Goal: Check status: Check status

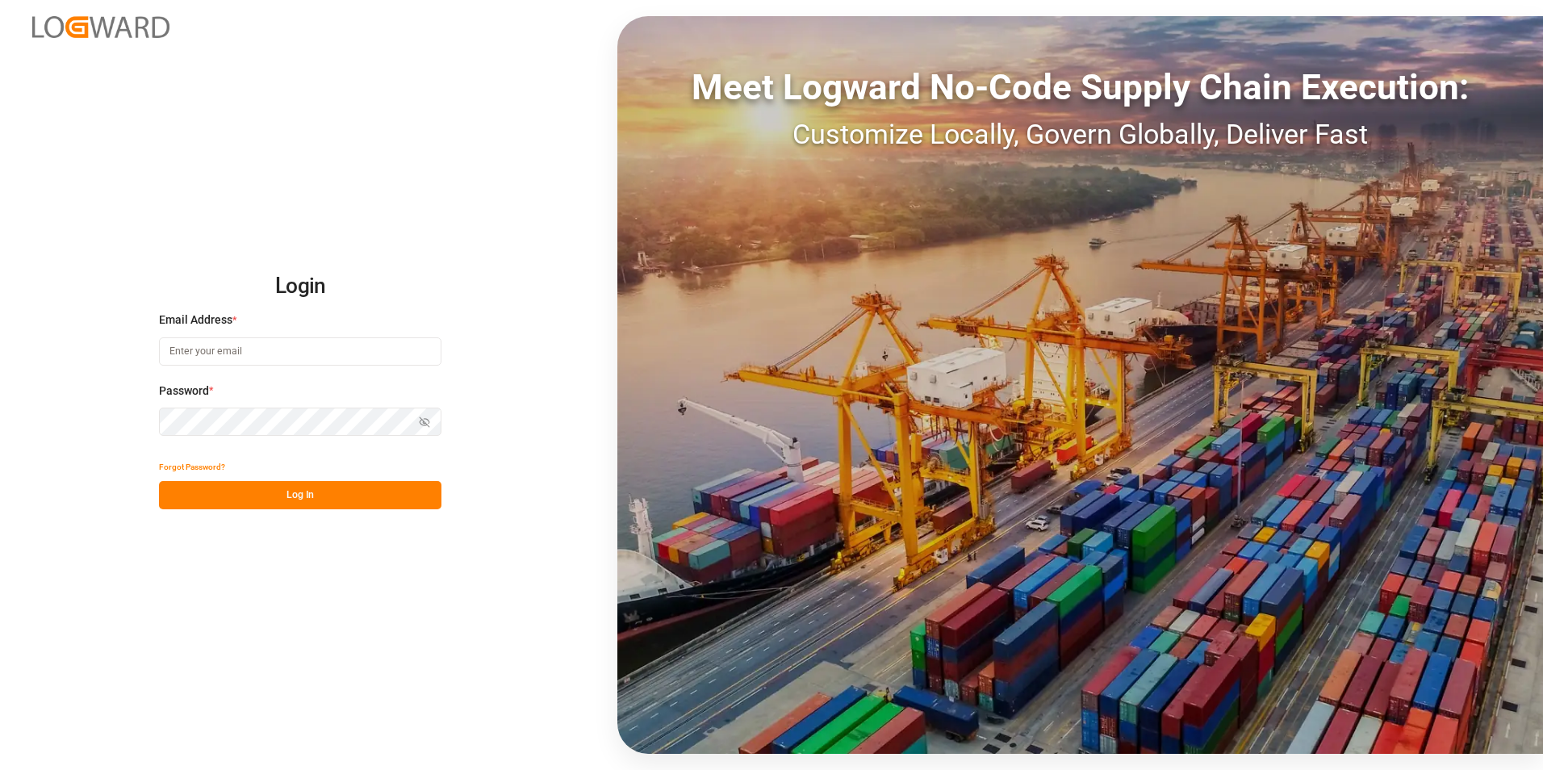
type input "george.vigo@jamindustries.com"
click at [340, 487] on button "Log In" at bounding box center [300, 495] width 282 height 28
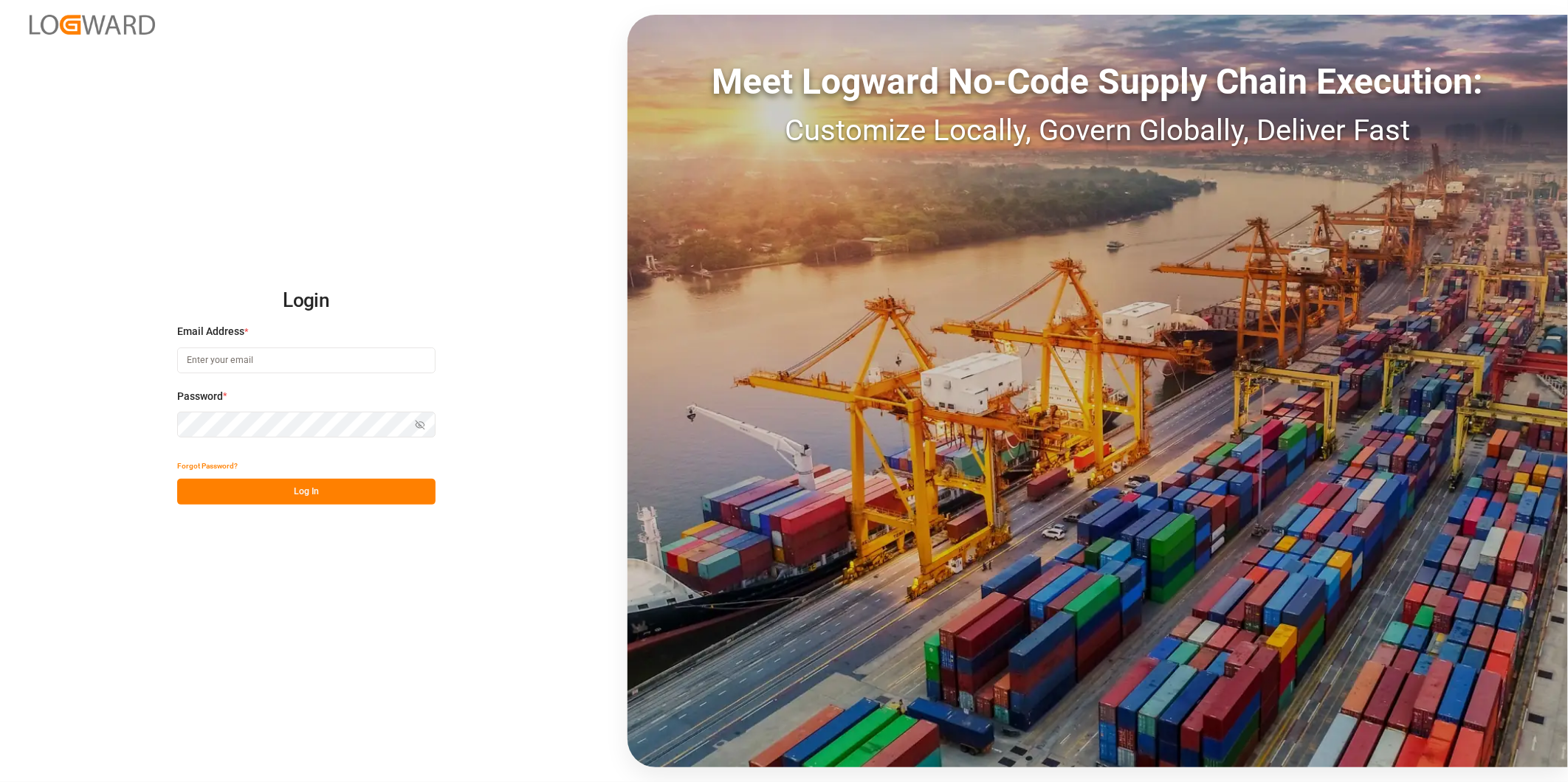
type input "[PERSON_NAME][EMAIL_ADDRESS][DOMAIN_NAME]"
click at [295, 492] on button "Log In" at bounding box center [306, 492] width 258 height 26
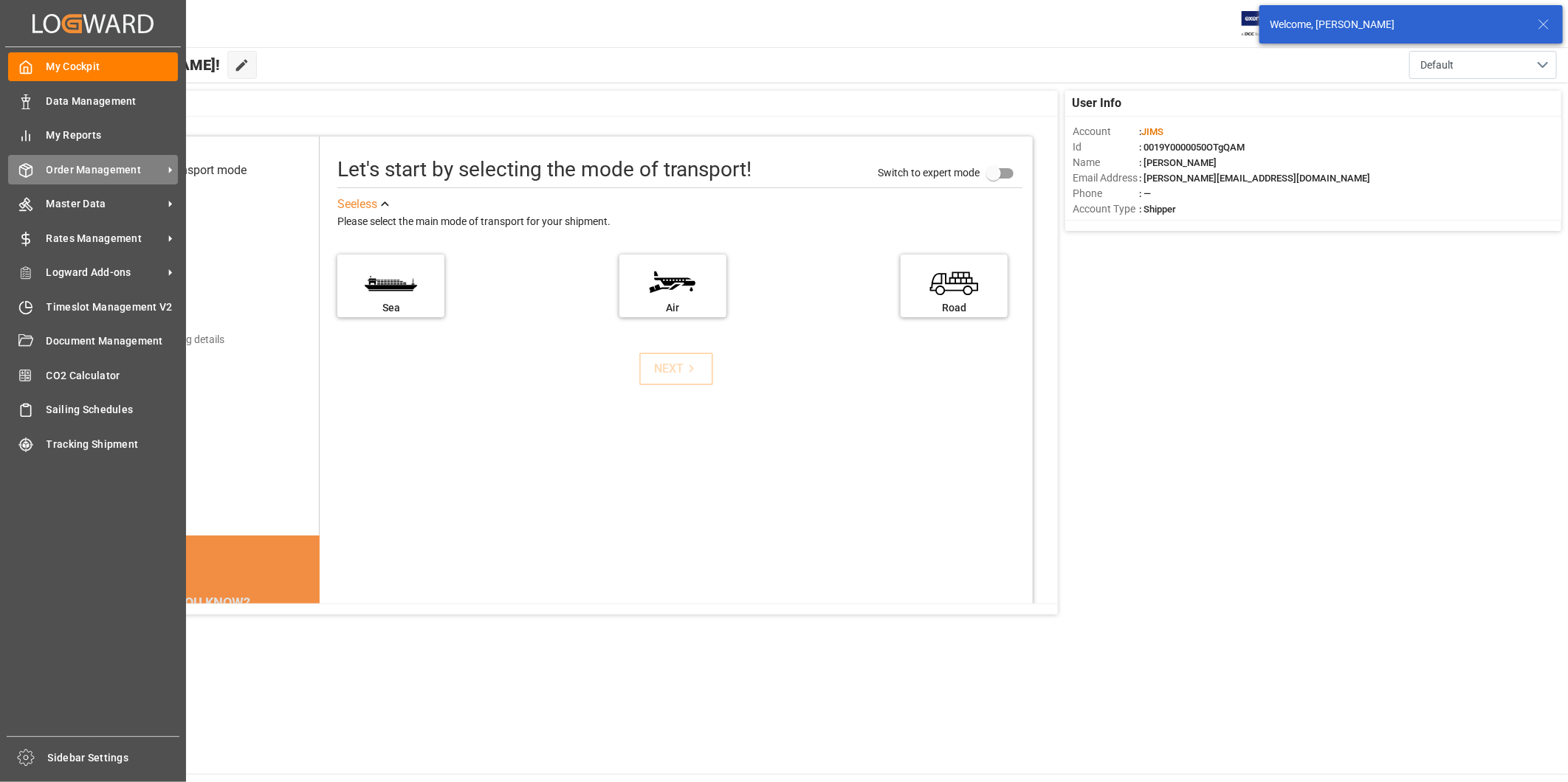
click at [159, 168] on span "Order Management" at bounding box center [105, 170] width 117 height 16
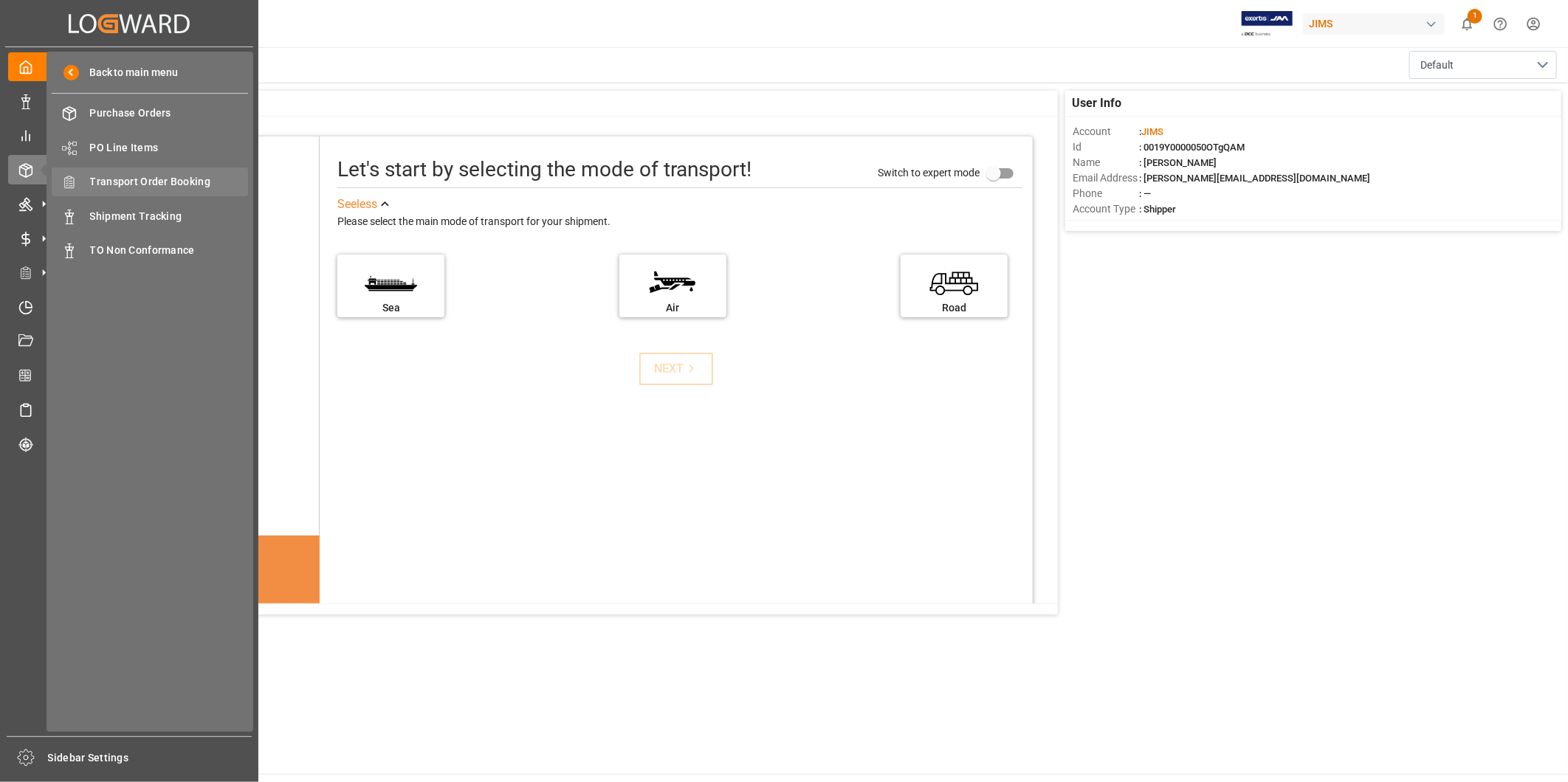
click at [205, 180] on span "Transport Order Booking" at bounding box center [169, 181] width 159 height 16
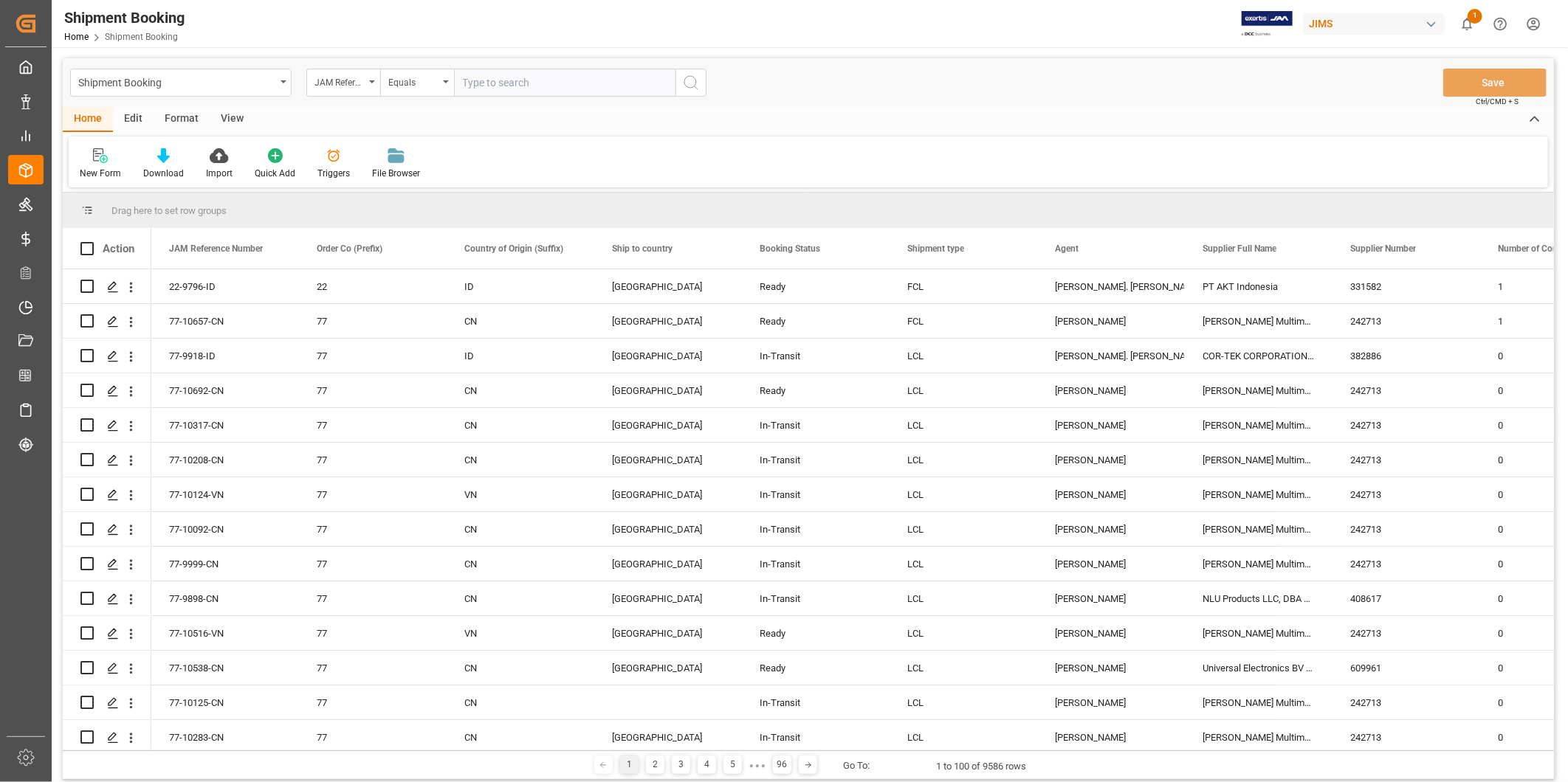
click at [538, 82] on input "text" at bounding box center [564, 82] width 221 height 28
type input "4169575152"
click at [541, 83] on input "text" at bounding box center [564, 82] width 221 height 28
click at [506, 83] on input "text" at bounding box center [564, 82] width 221 height 28
paste input "22-10758-US"
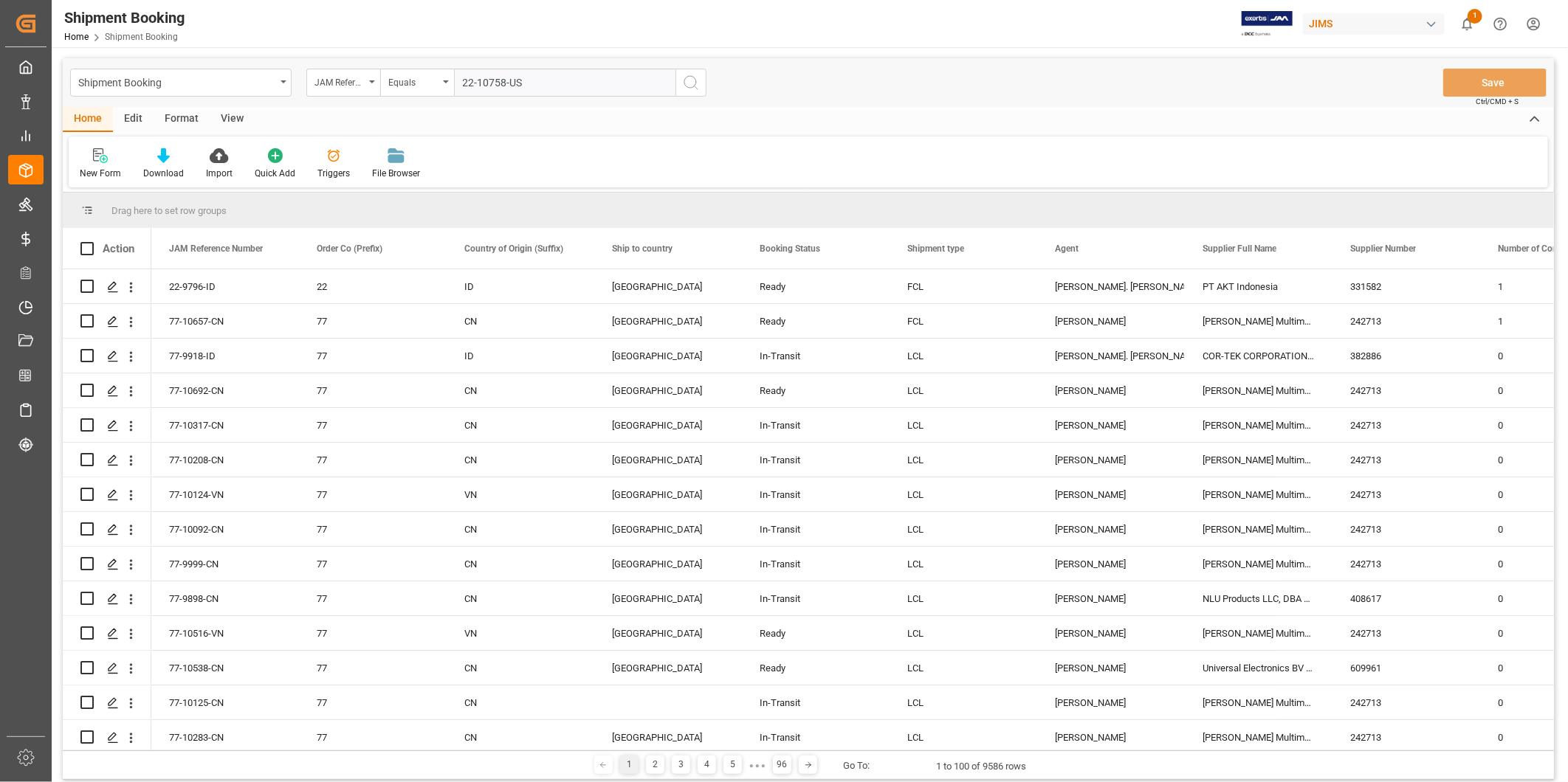
type input "22-10758-US"
click at [699, 86] on icon "search button" at bounding box center [691, 82] width 17 height 17
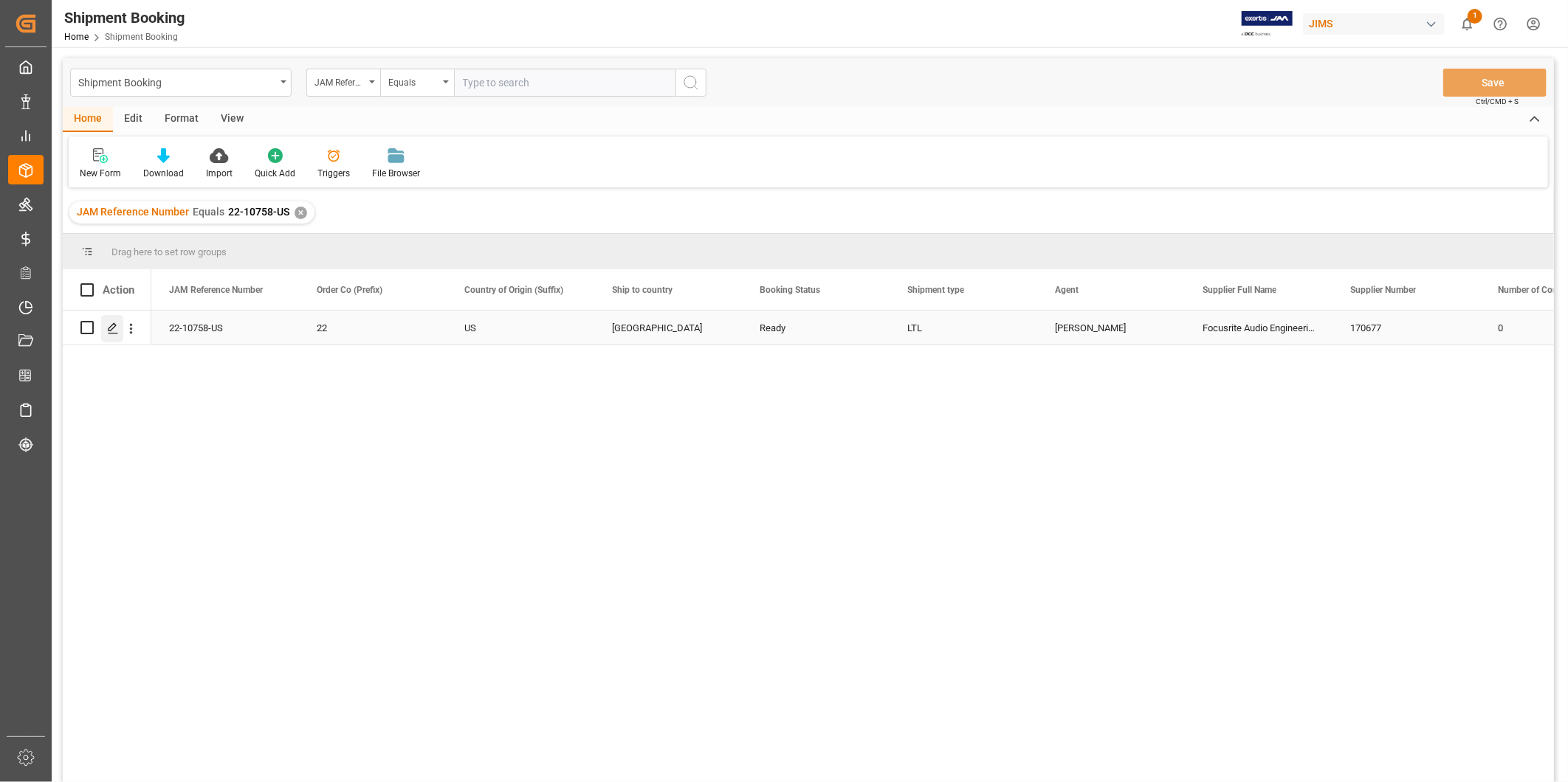
click at [119, 325] on div "Press SPACE to select this row." at bounding box center [113, 329] width 22 height 27
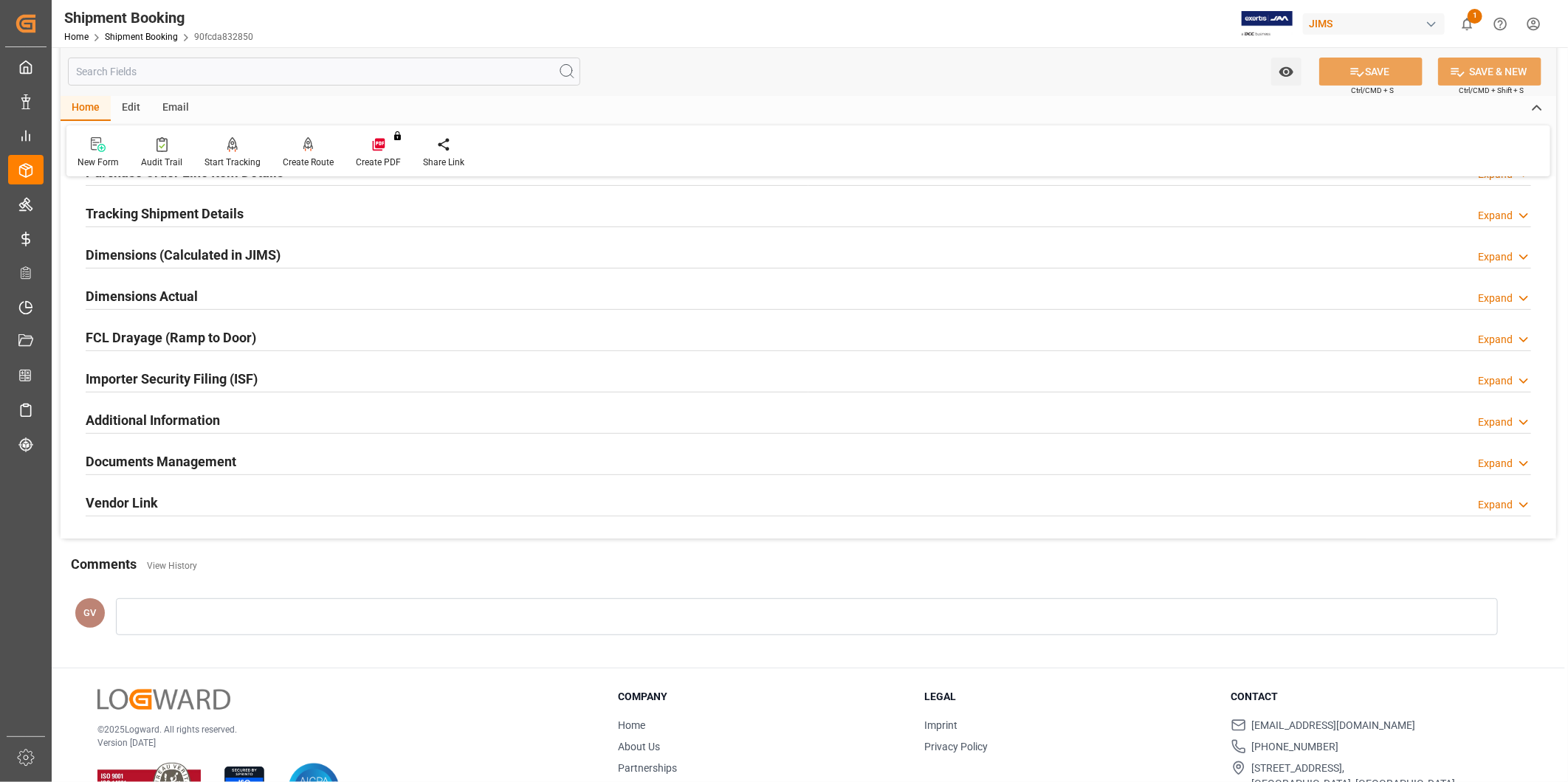
scroll to position [327, 0]
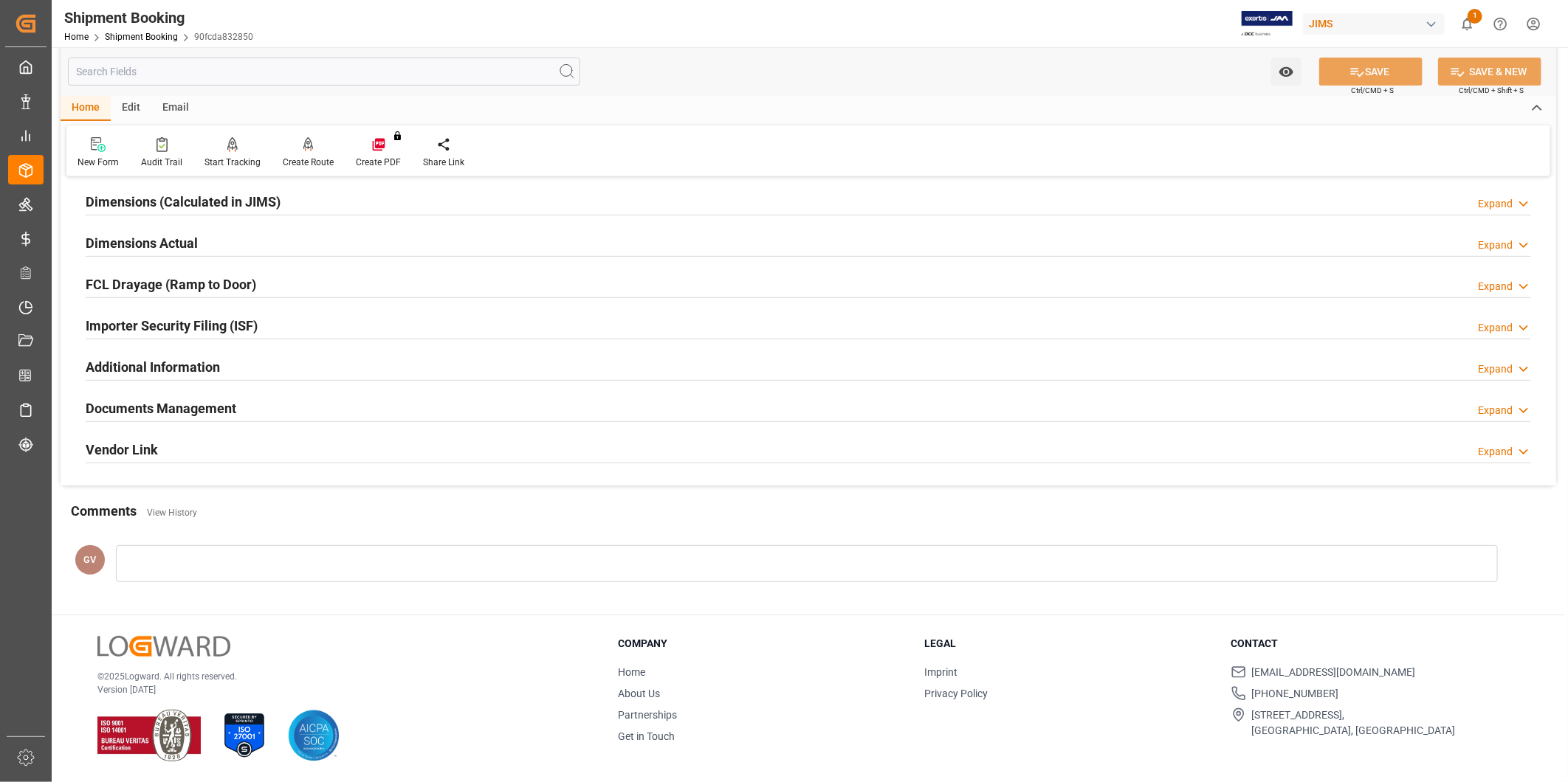
click at [305, 413] on div "Documents Management Expand" at bounding box center [809, 407] width 1445 height 28
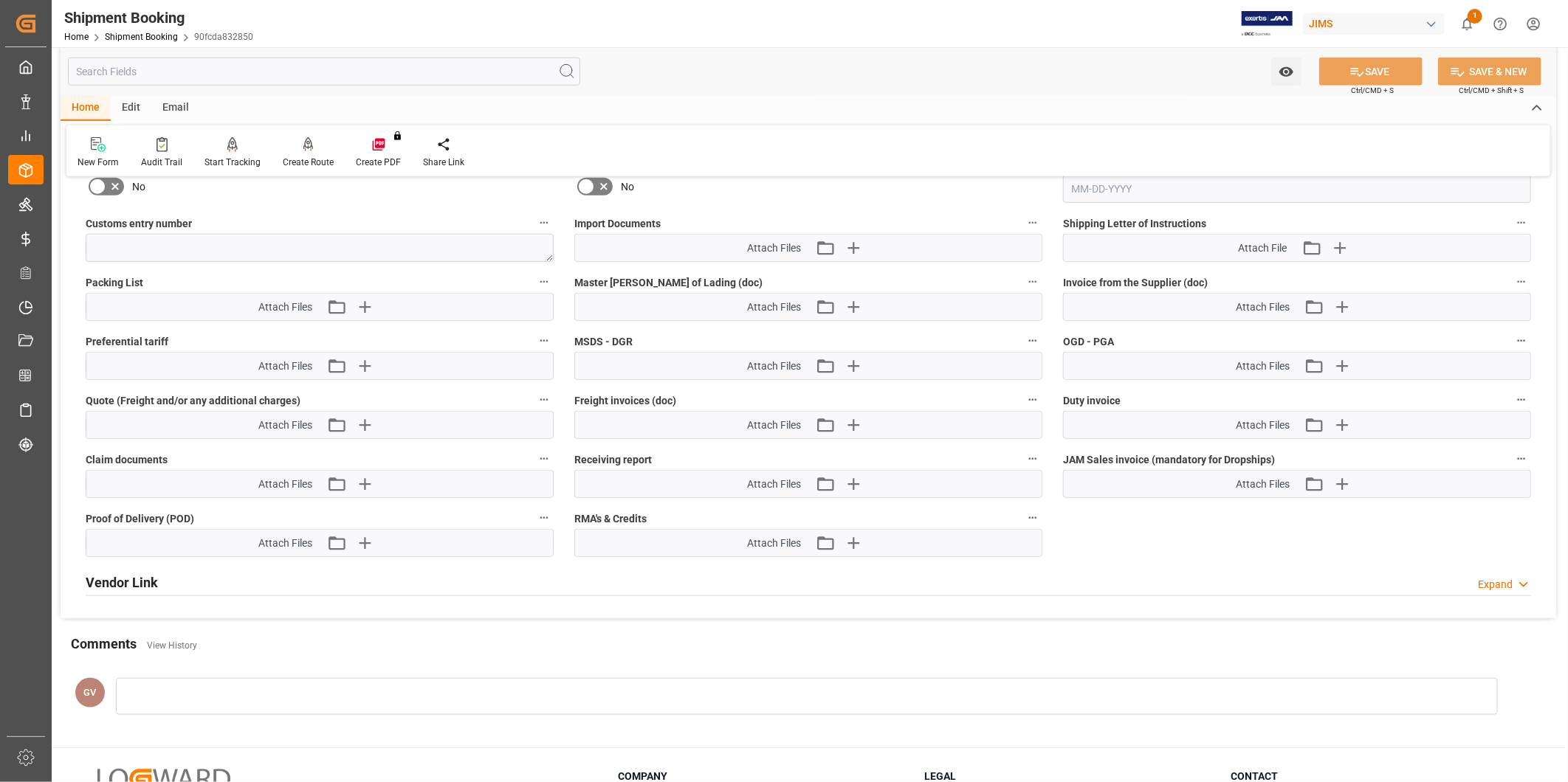
scroll to position [736, 0]
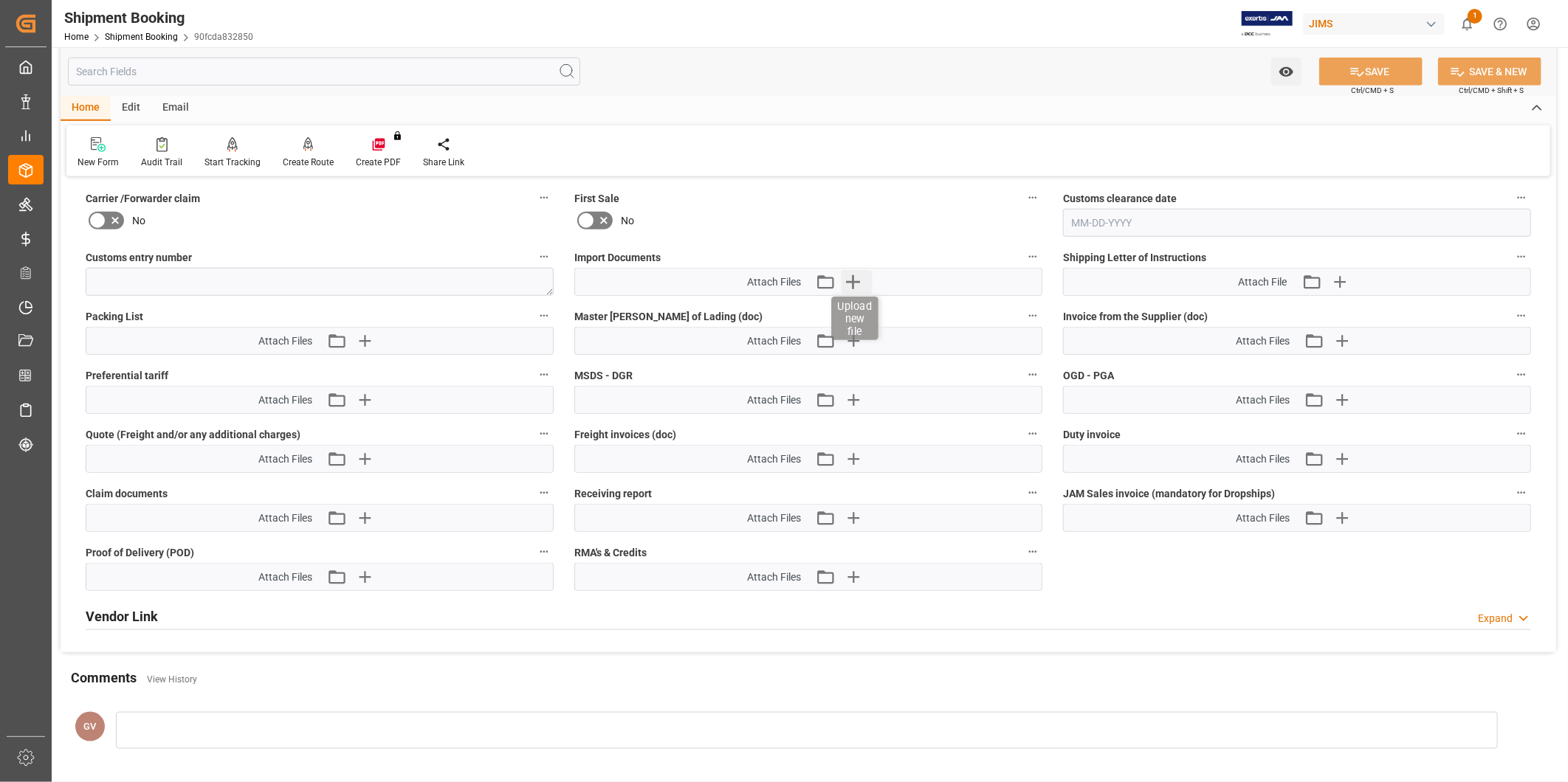
click at [851, 271] on icon "button" at bounding box center [854, 282] width 24 height 24
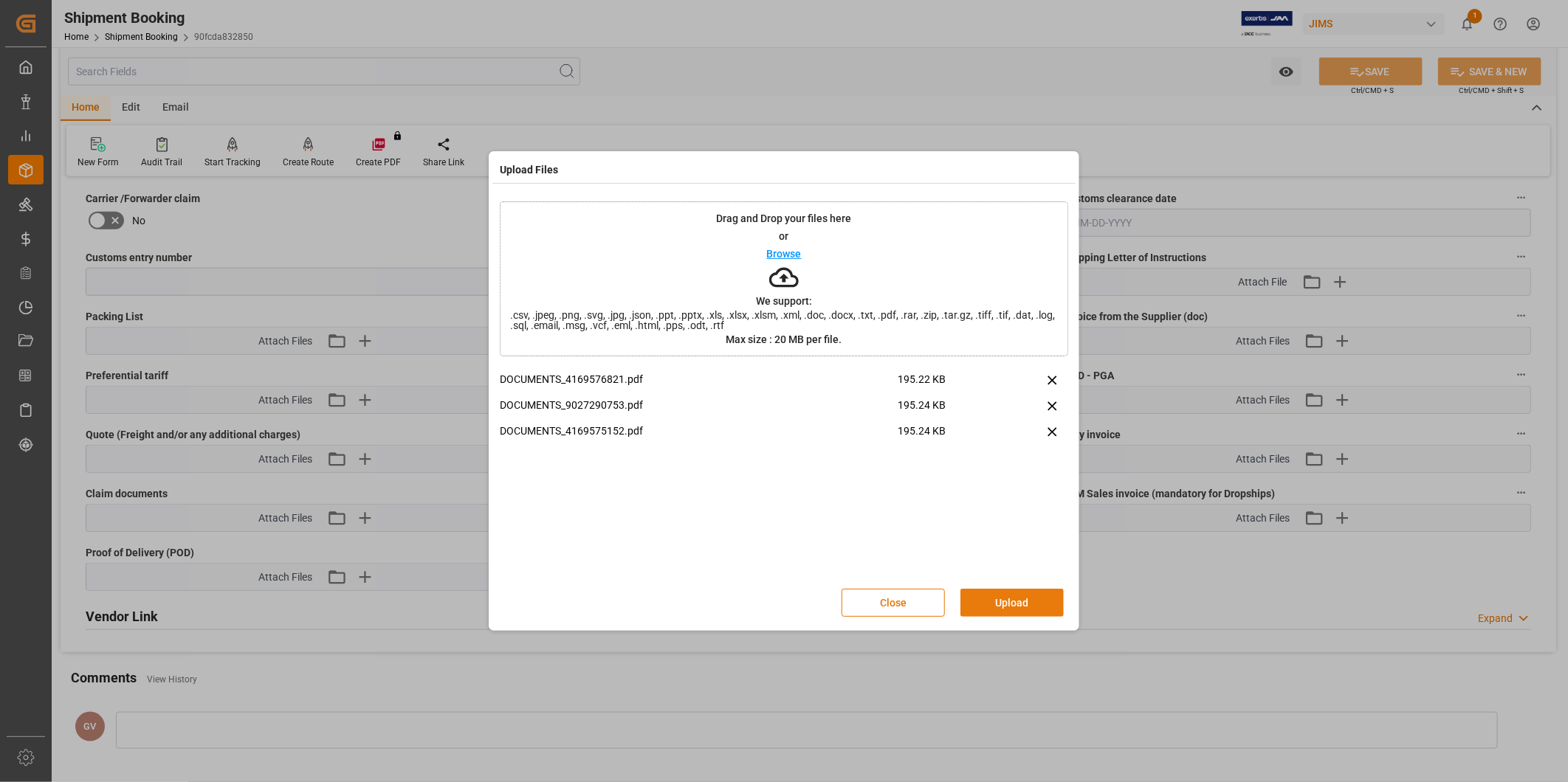
click at [1005, 602] on button "Upload" at bounding box center [1012, 603] width 103 height 28
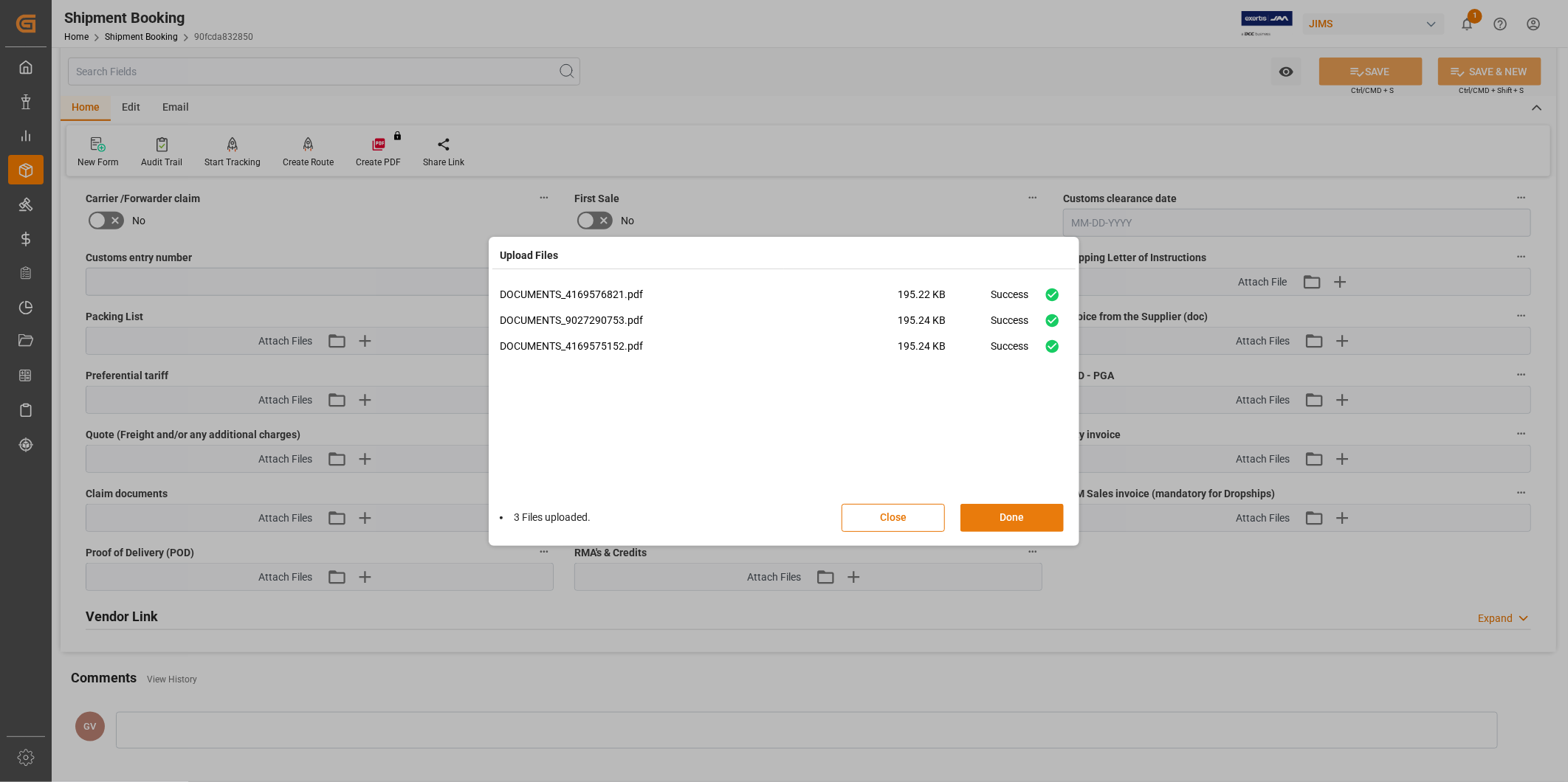
click at [1002, 524] on button "Done" at bounding box center [1012, 518] width 103 height 28
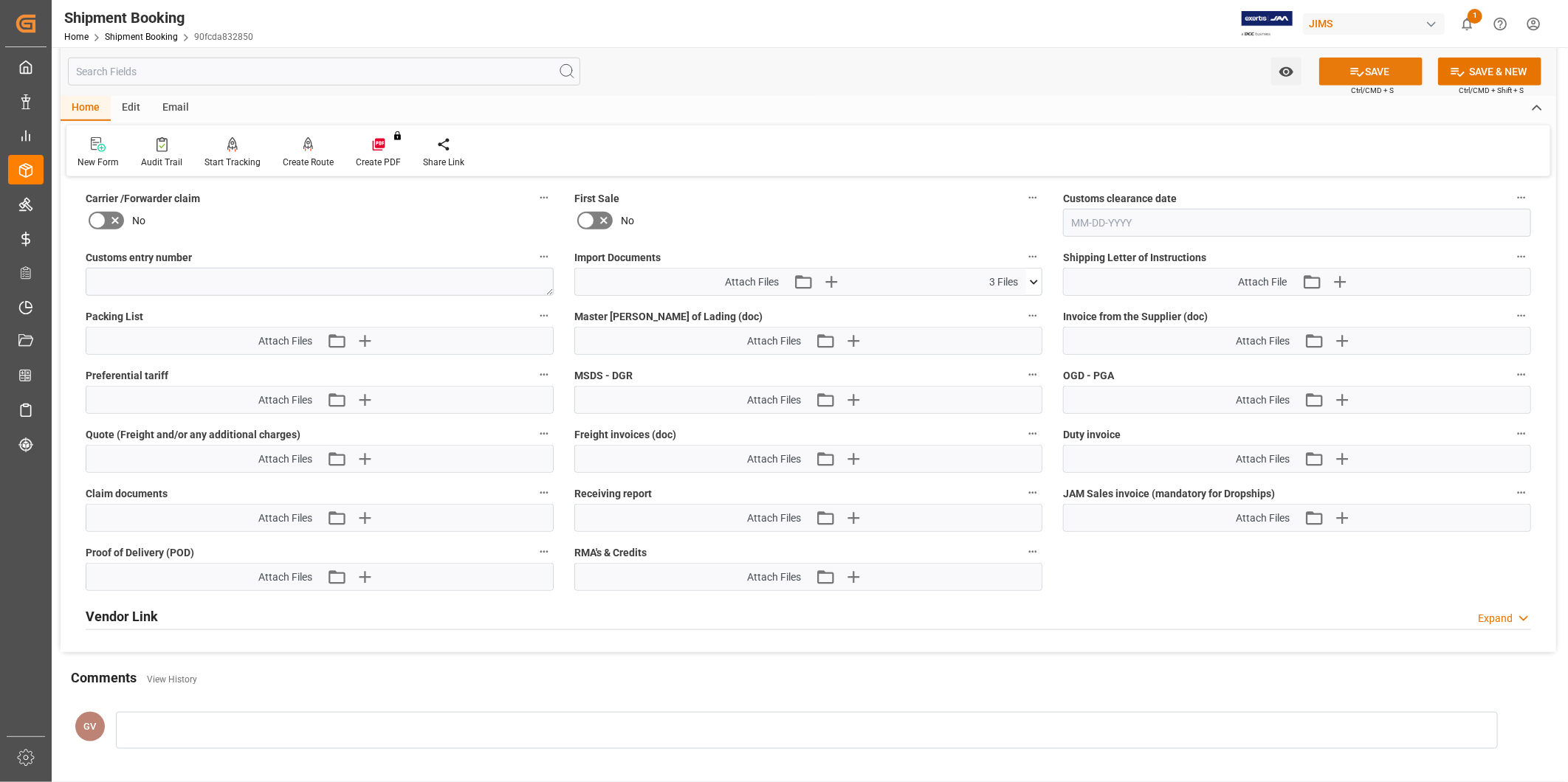
click at [1369, 69] on button "SAVE" at bounding box center [1370, 71] width 103 height 28
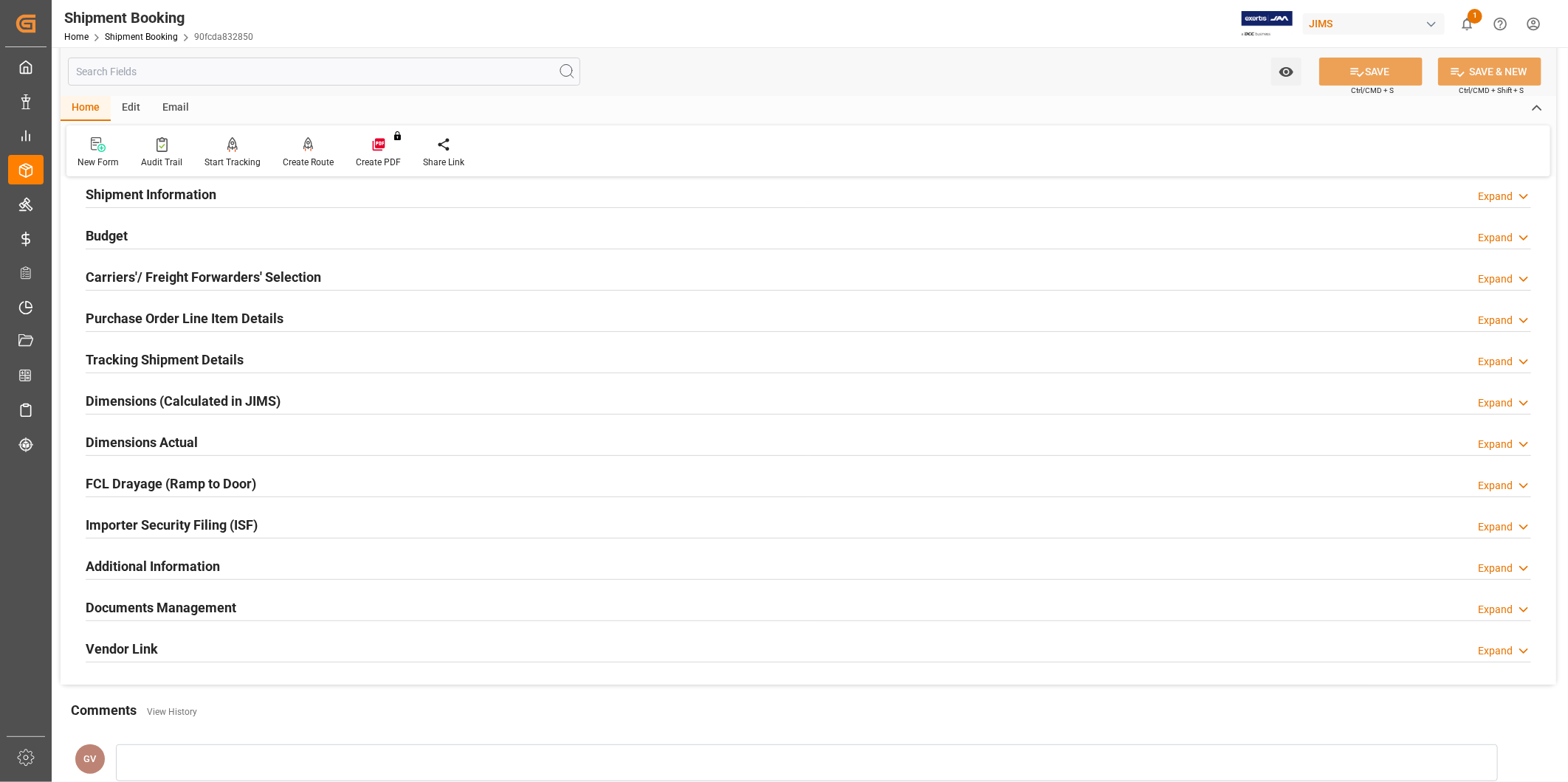
scroll to position [273, 0]
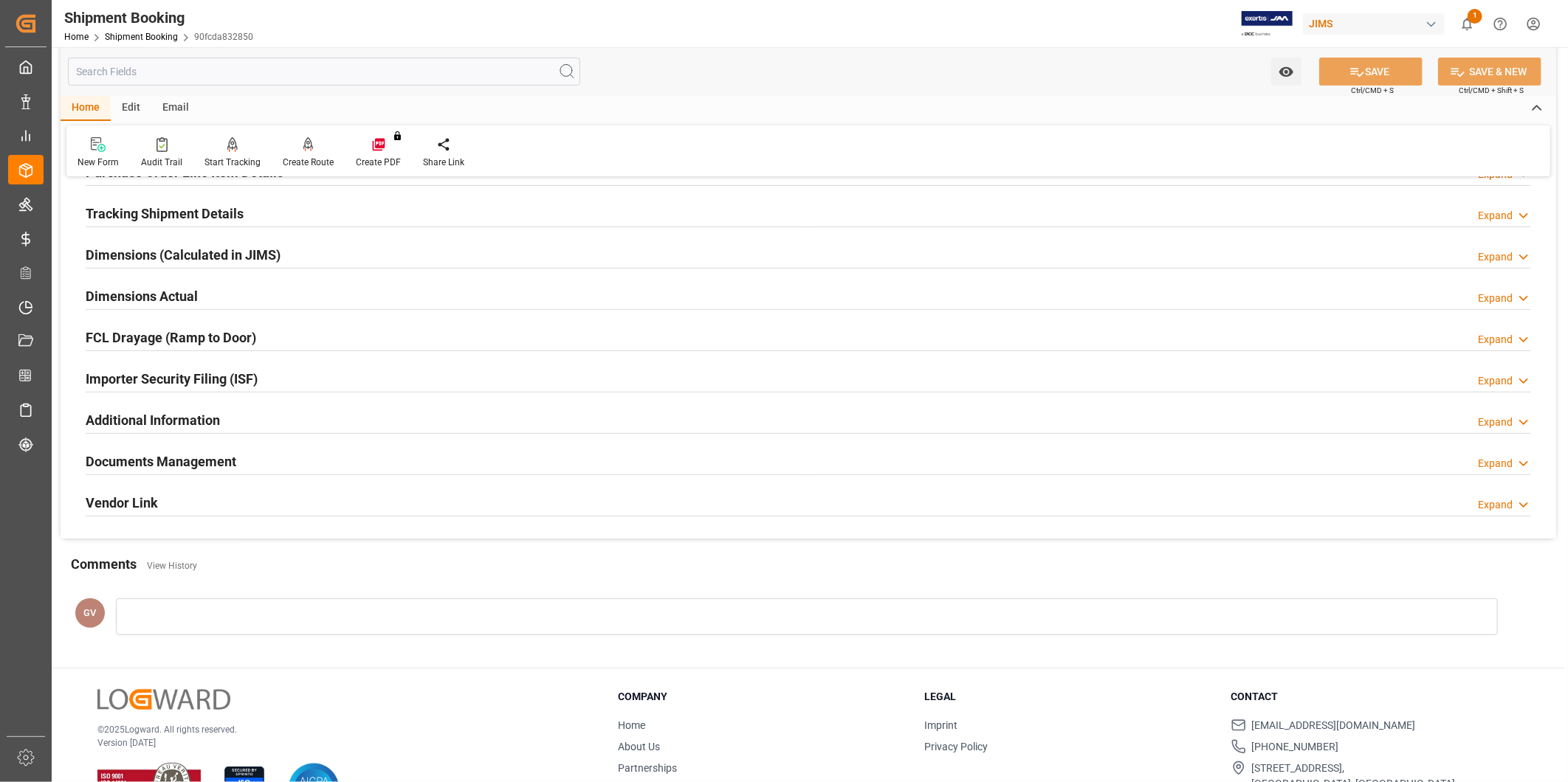
click at [344, 454] on div "Documents Management Expand" at bounding box center [809, 460] width 1445 height 28
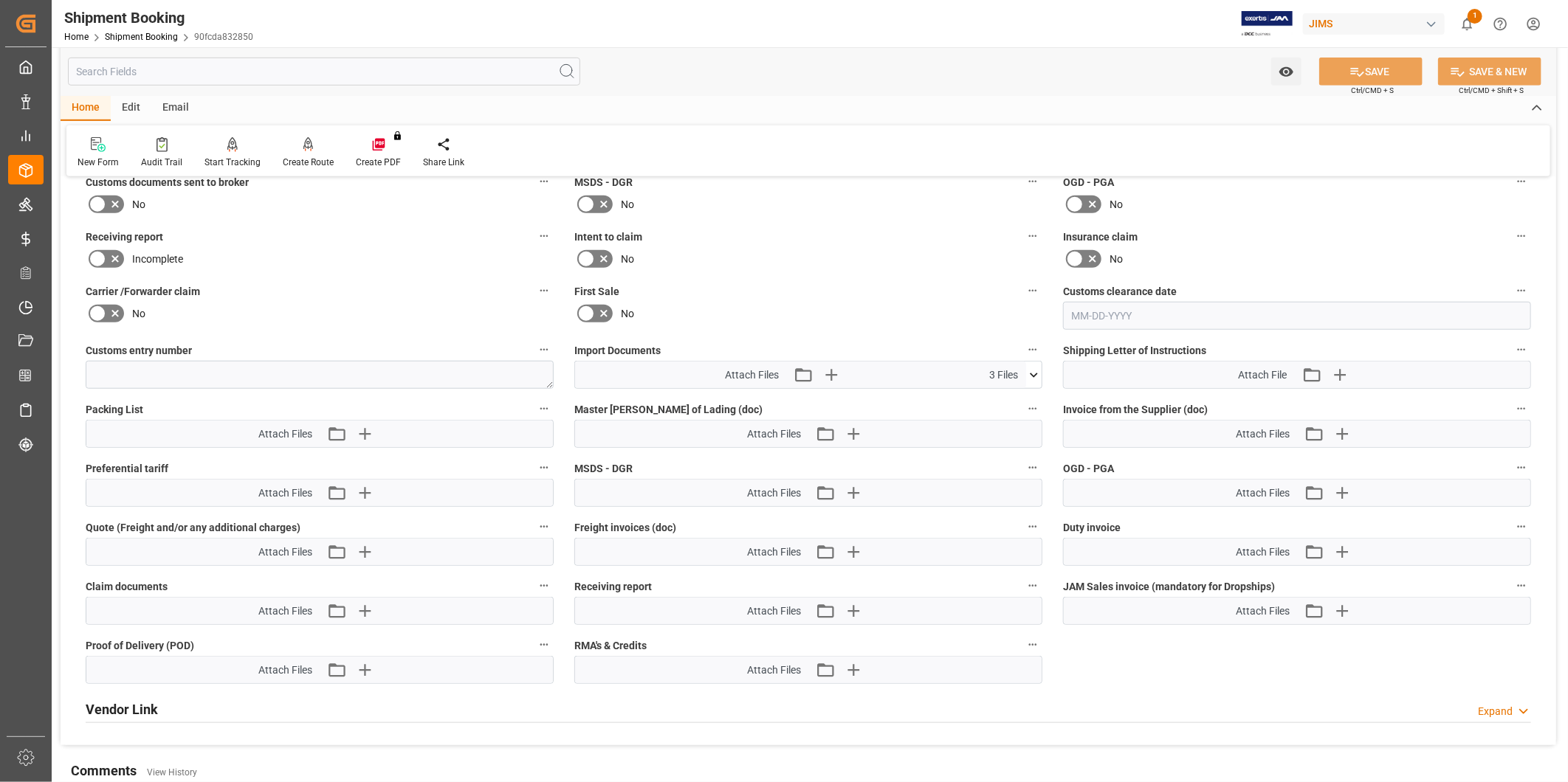
scroll to position [682, 0]
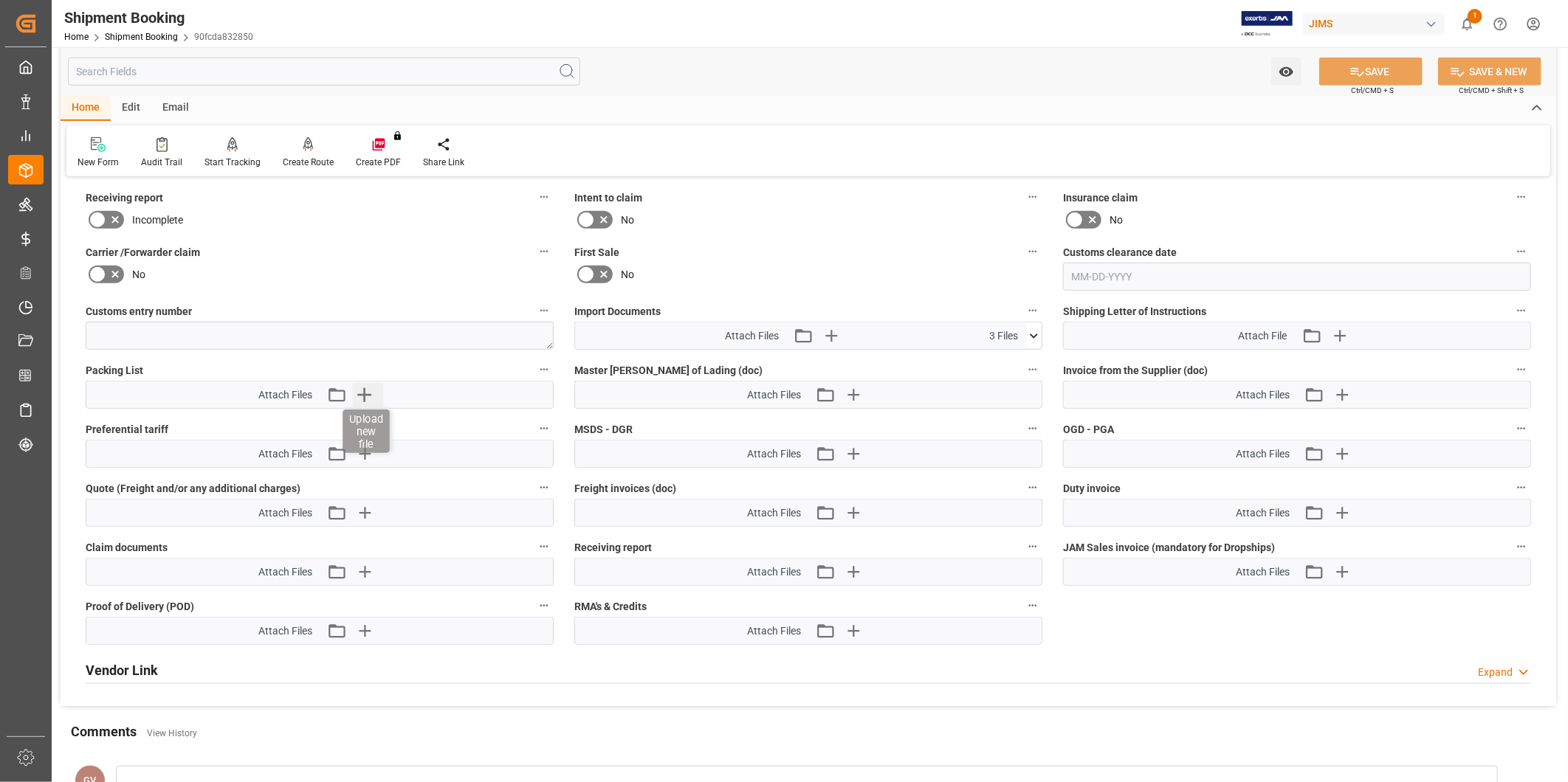
click at [372, 395] on icon "button" at bounding box center [365, 395] width 24 height 24
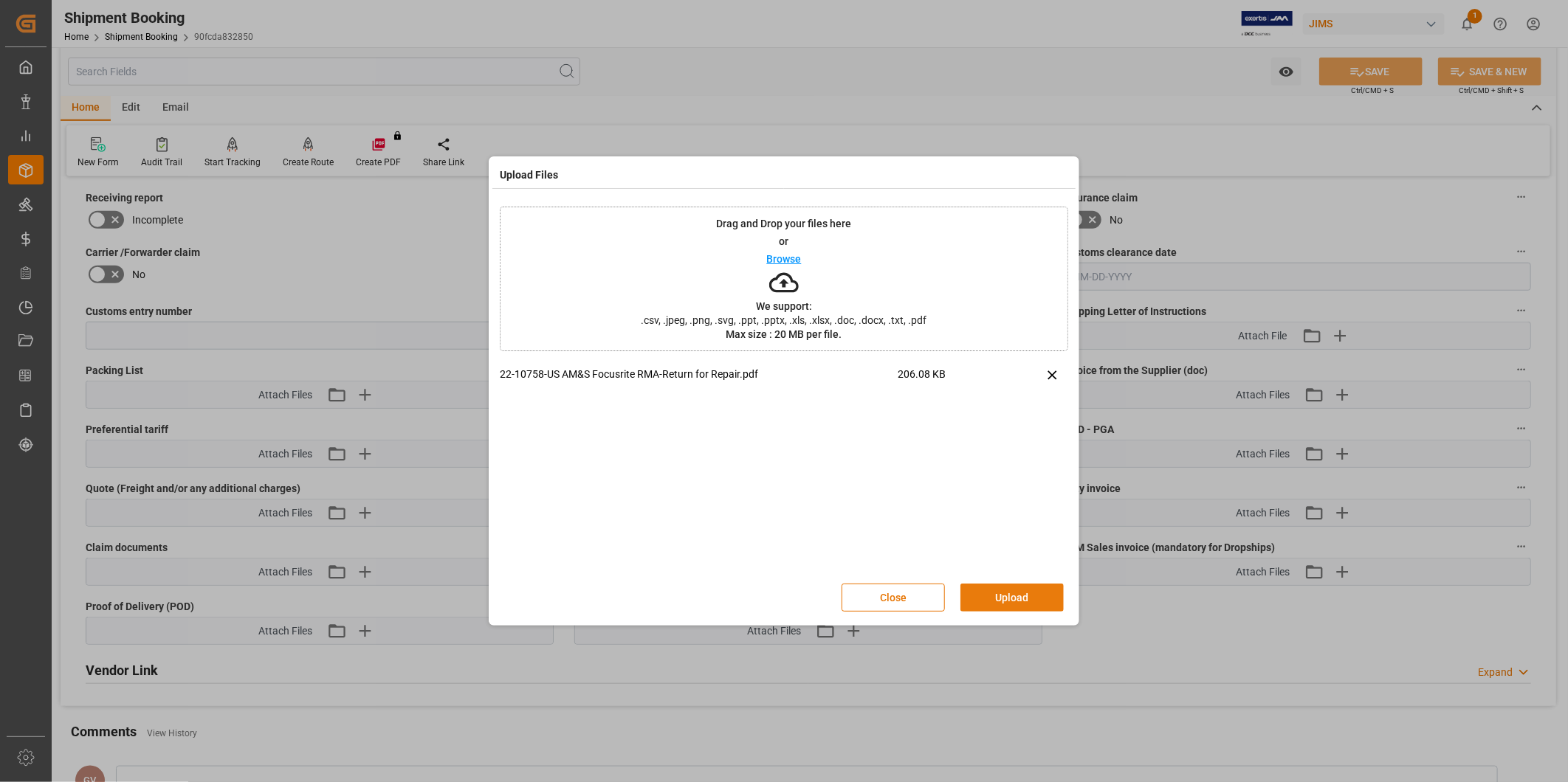
click at [1001, 603] on button "Upload" at bounding box center [1012, 597] width 103 height 28
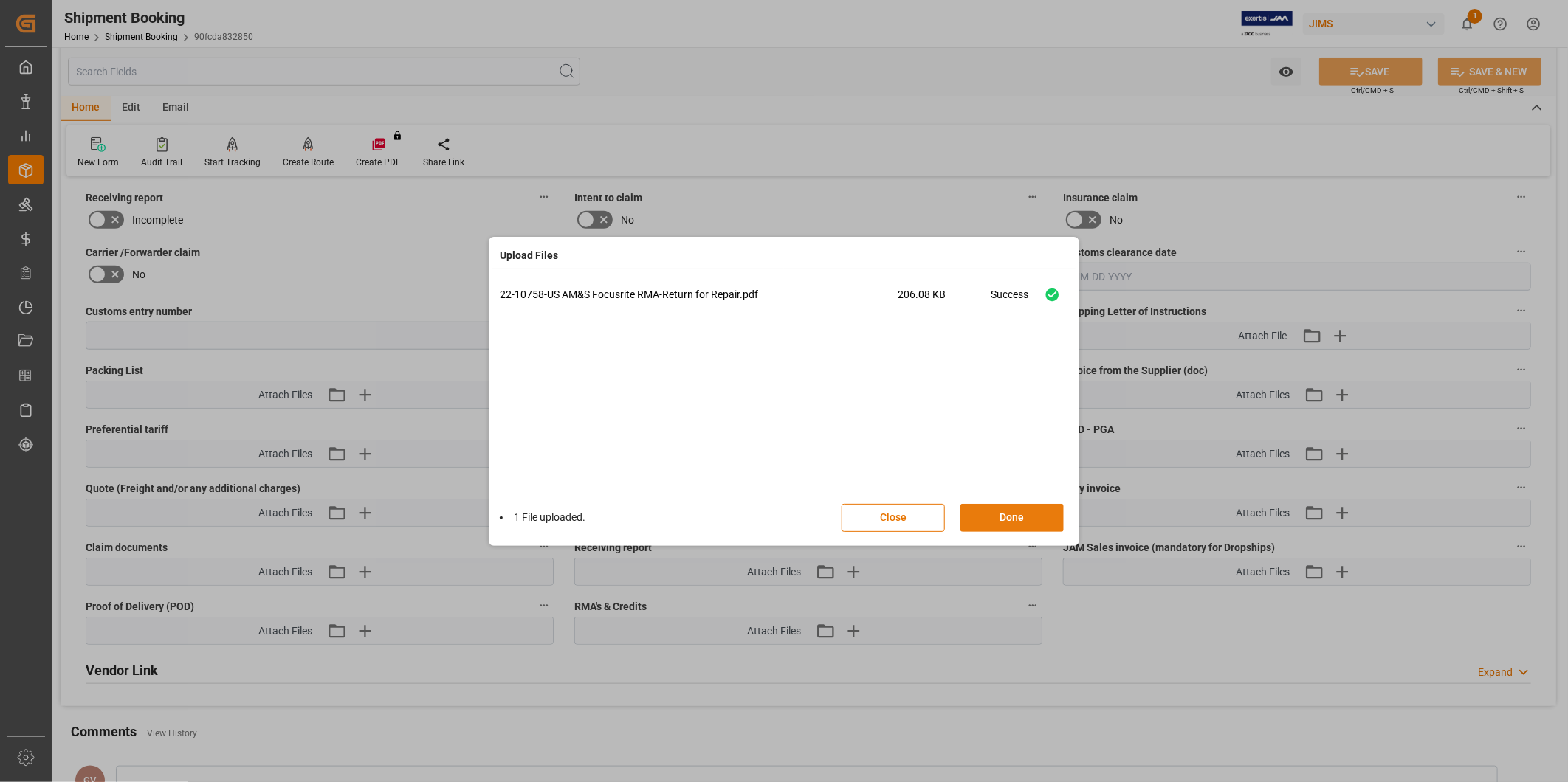
click at [1022, 526] on button "Done" at bounding box center [1012, 518] width 103 height 28
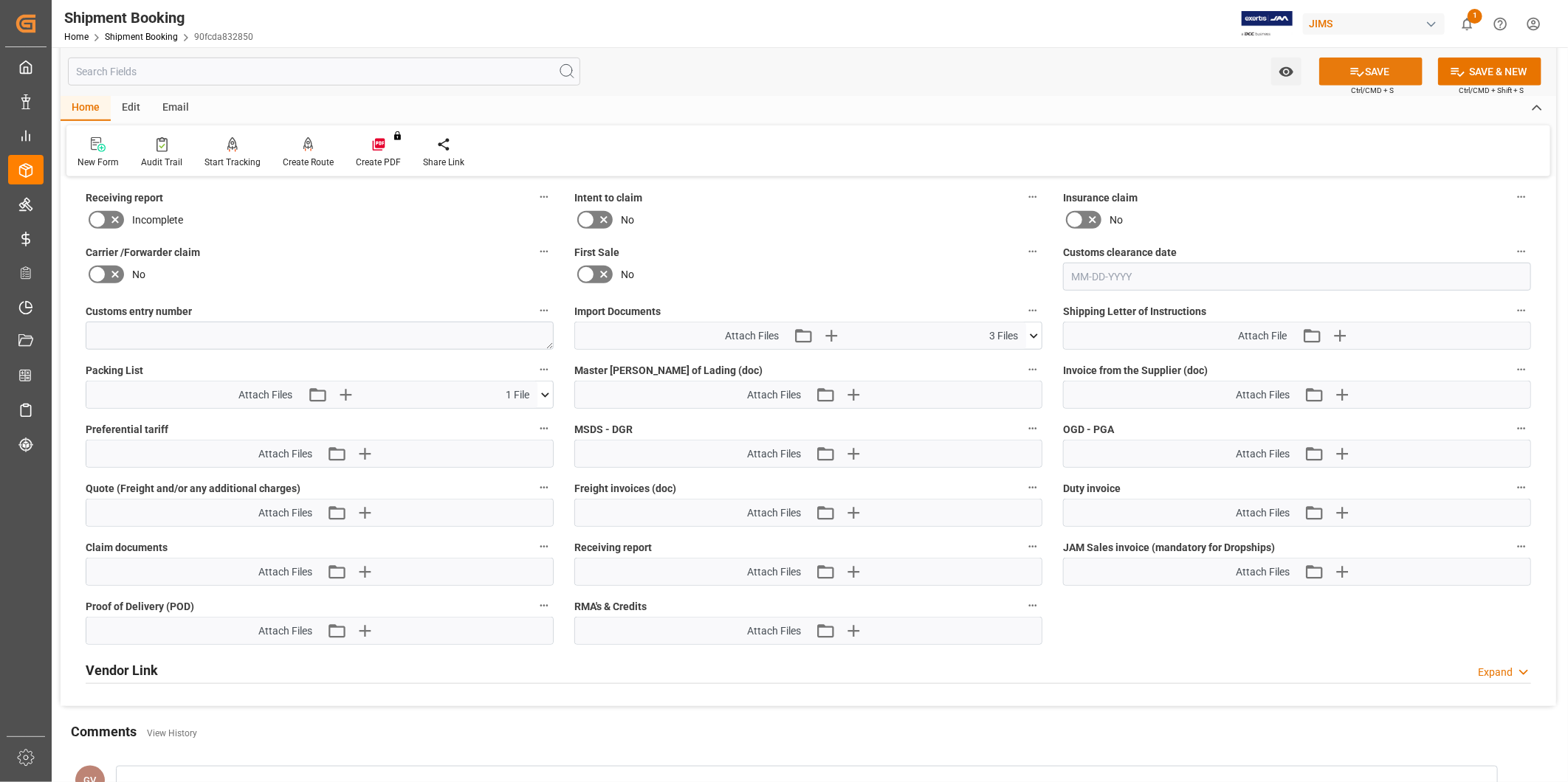
click at [1366, 83] on button "SAVE" at bounding box center [1370, 71] width 103 height 28
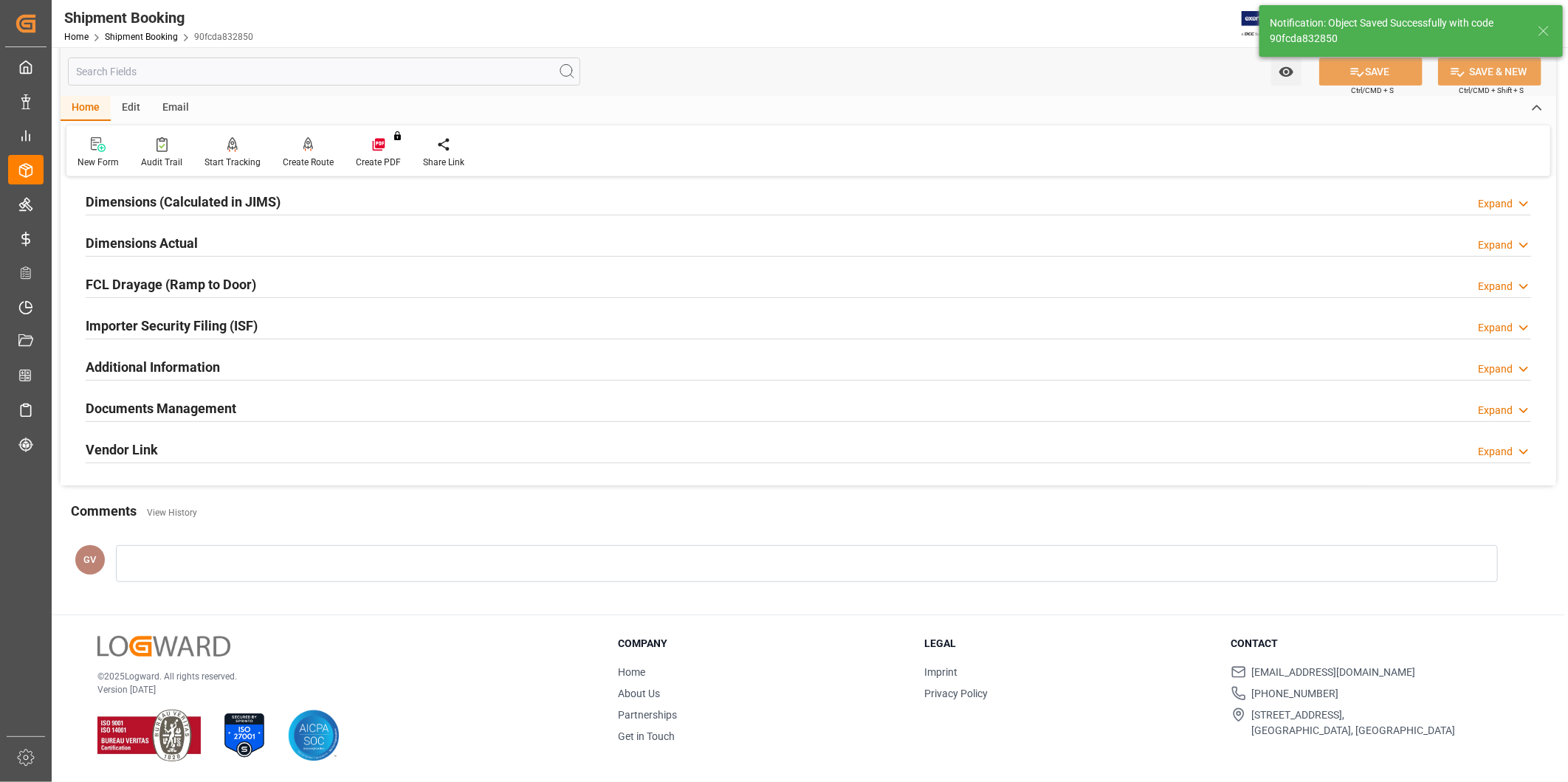
scroll to position [327, 0]
click at [469, 402] on div "Documents Management Expand" at bounding box center [809, 407] width 1445 height 28
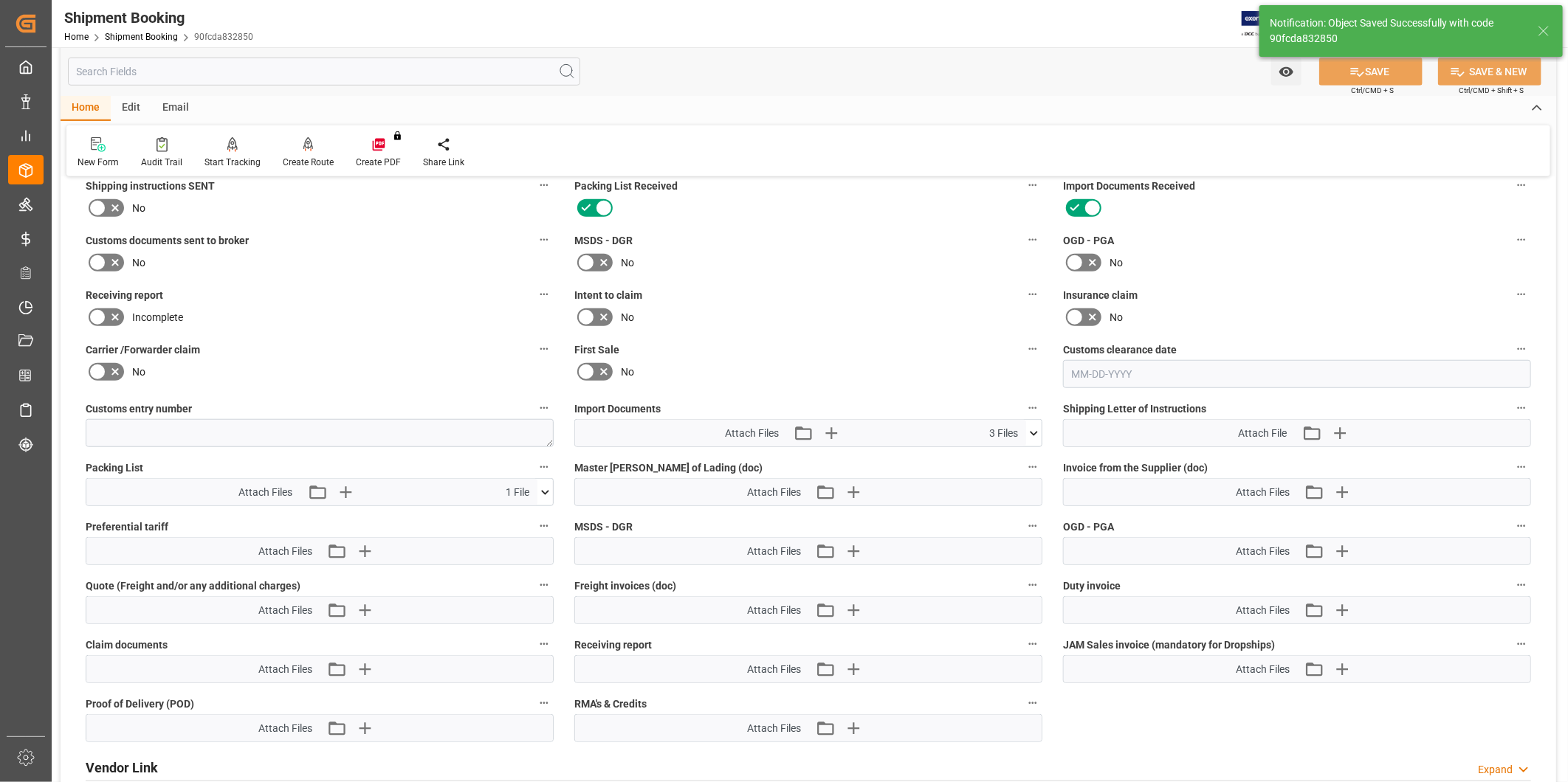
scroll to position [547, 0]
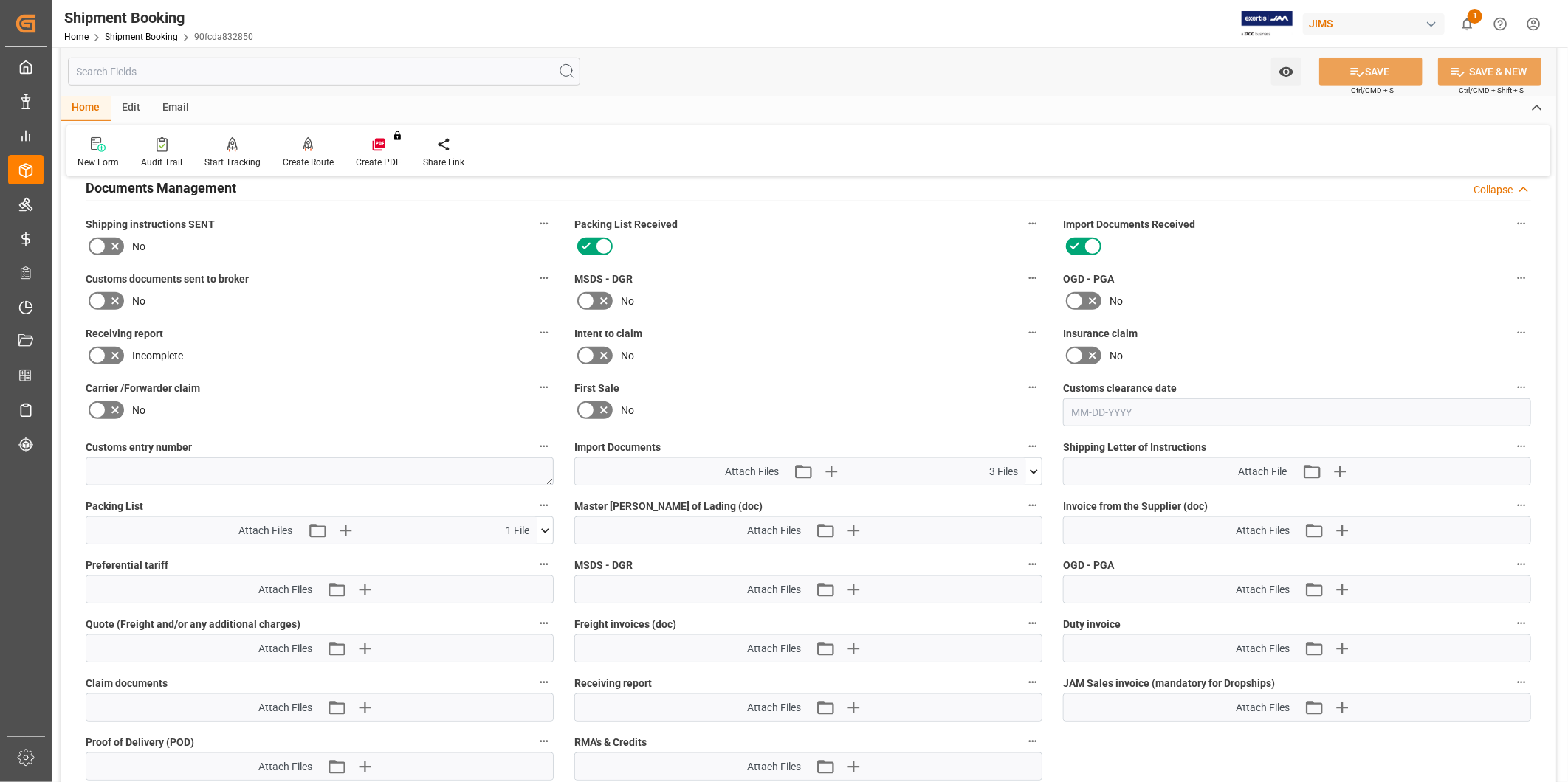
click at [1024, 464] on div "Attach Files Attach existing file Upload new file 3 Files" at bounding box center [800, 471] width 451 height 27
click at [1028, 466] on icon at bounding box center [1034, 472] width 16 height 16
click at [830, 466] on icon "button" at bounding box center [831, 471] width 14 height 14
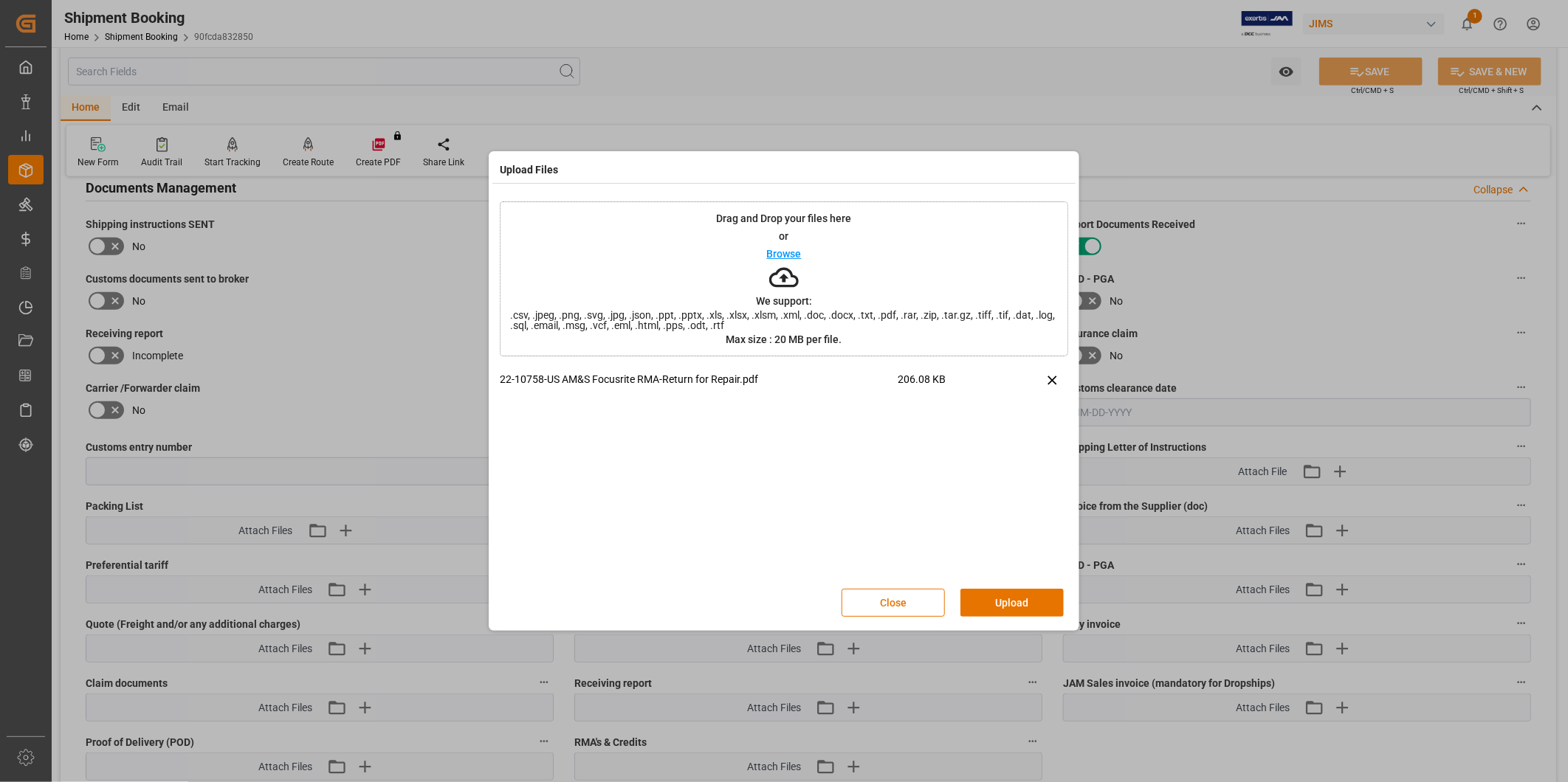
click at [1015, 610] on button "Upload" at bounding box center [1012, 603] width 103 height 28
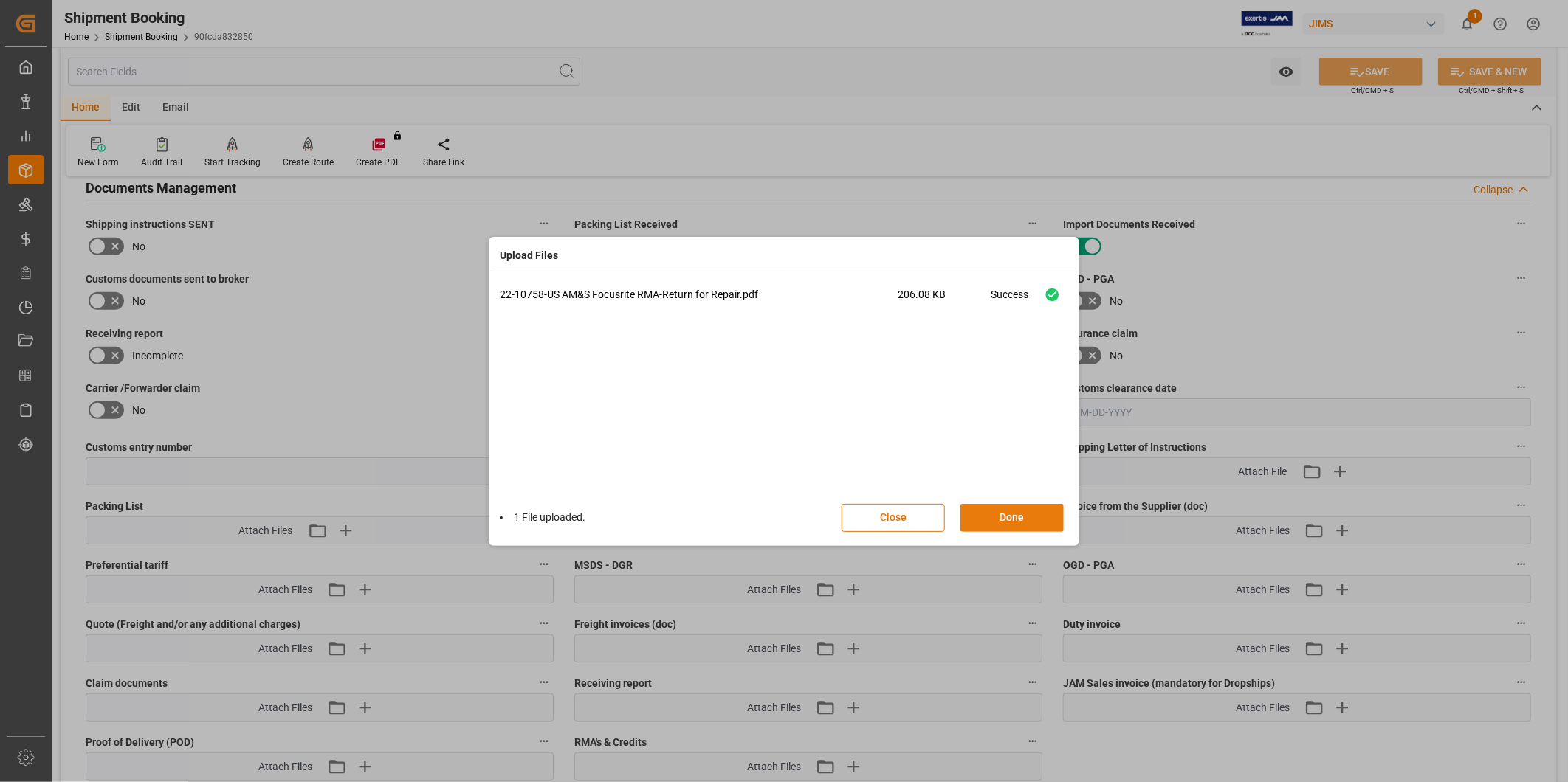
click at [1015, 517] on button "Done" at bounding box center [1012, 518] width 103 height 28
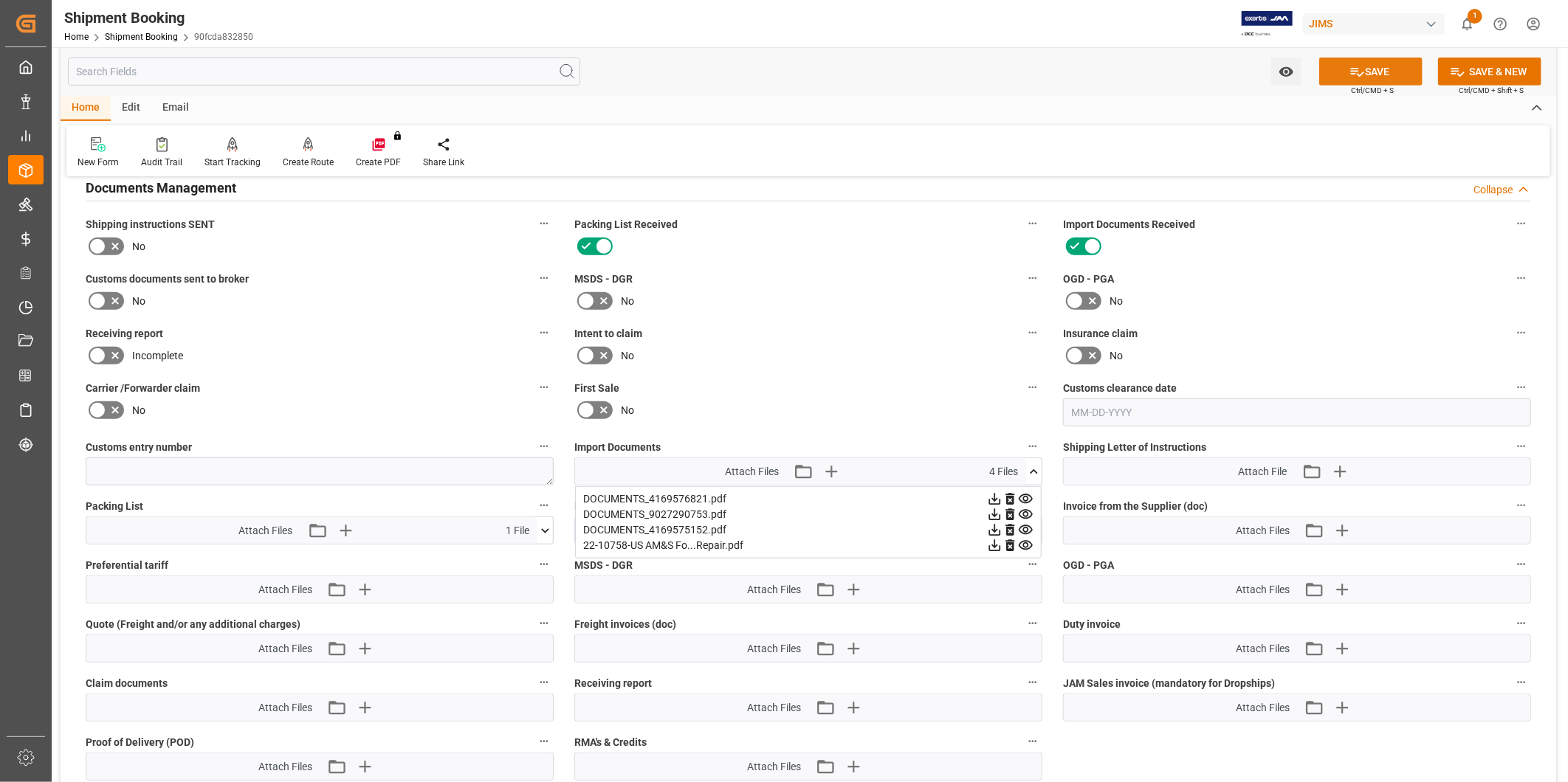
click at [1373, 70] on button "SAVE" at bounding box center [1370, 71] width 103 height 28
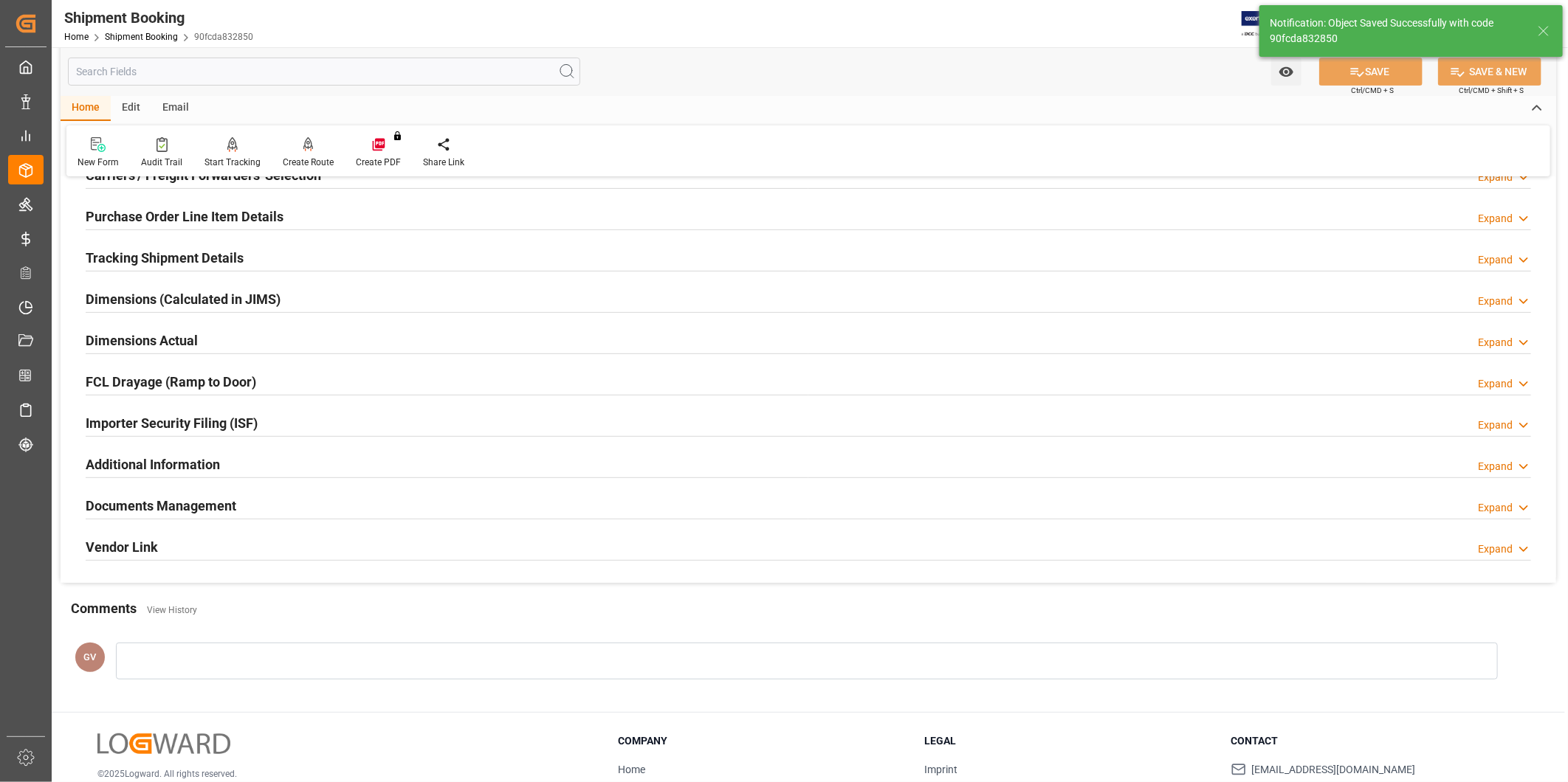
scroll to position [189, 0]
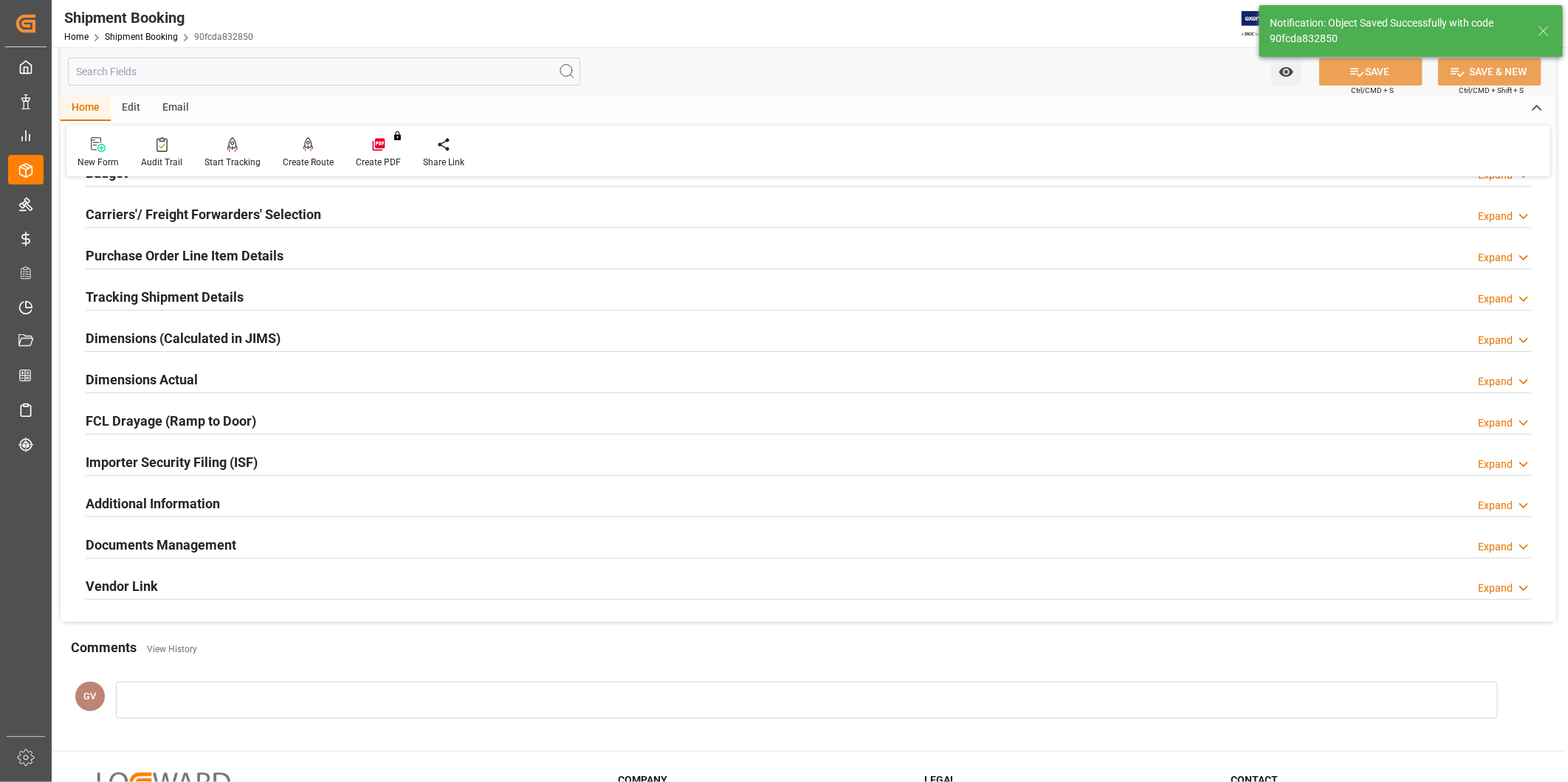
click at [247, 262] on h2 "Purchase Order Line Item Details" at bounding box center [185, 256] width 198 height 20
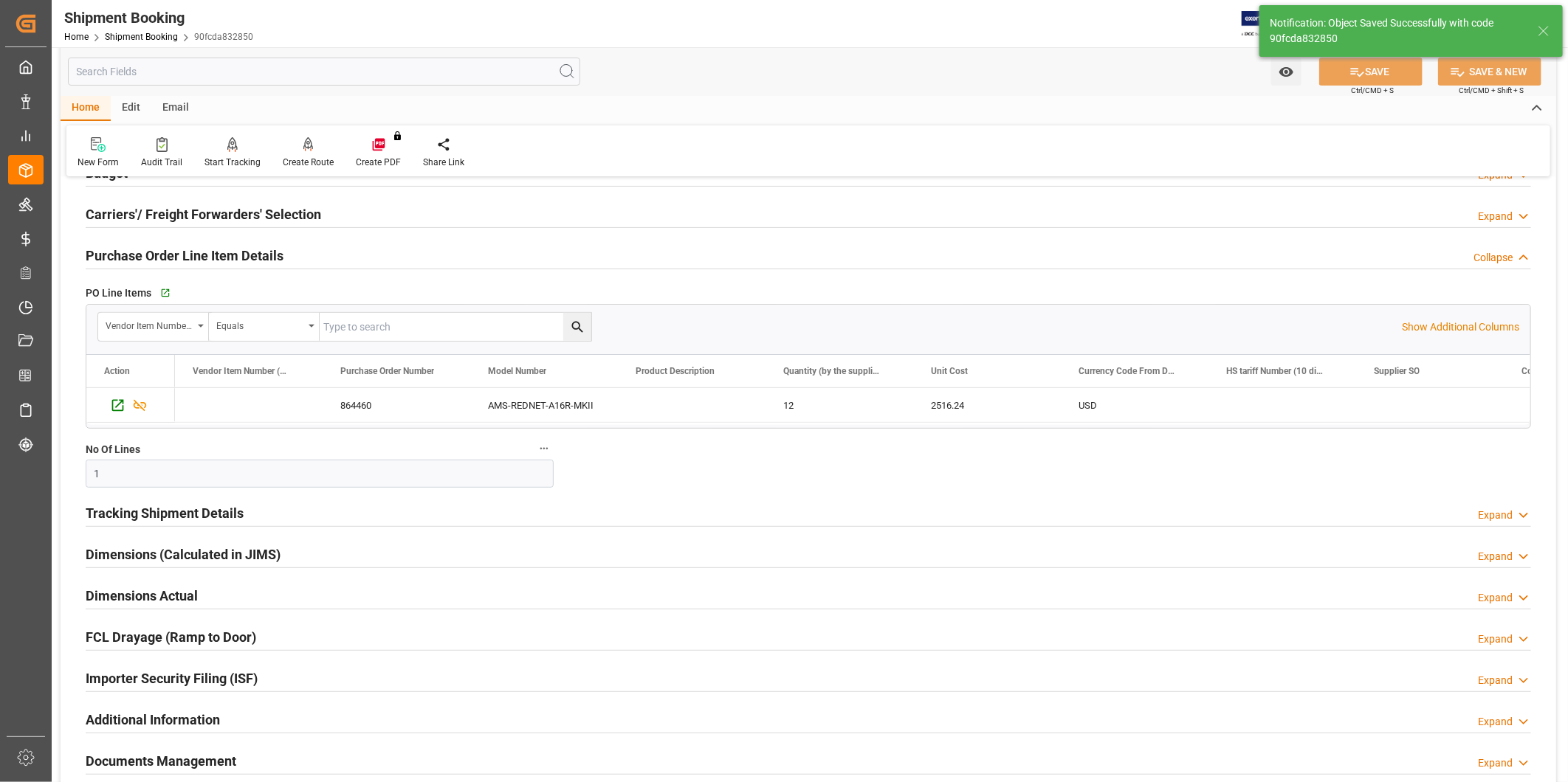
click at [247, 262] on h2 "Purchase Order Line Item Details" at bounding box center [185, 256] width 198 height 20
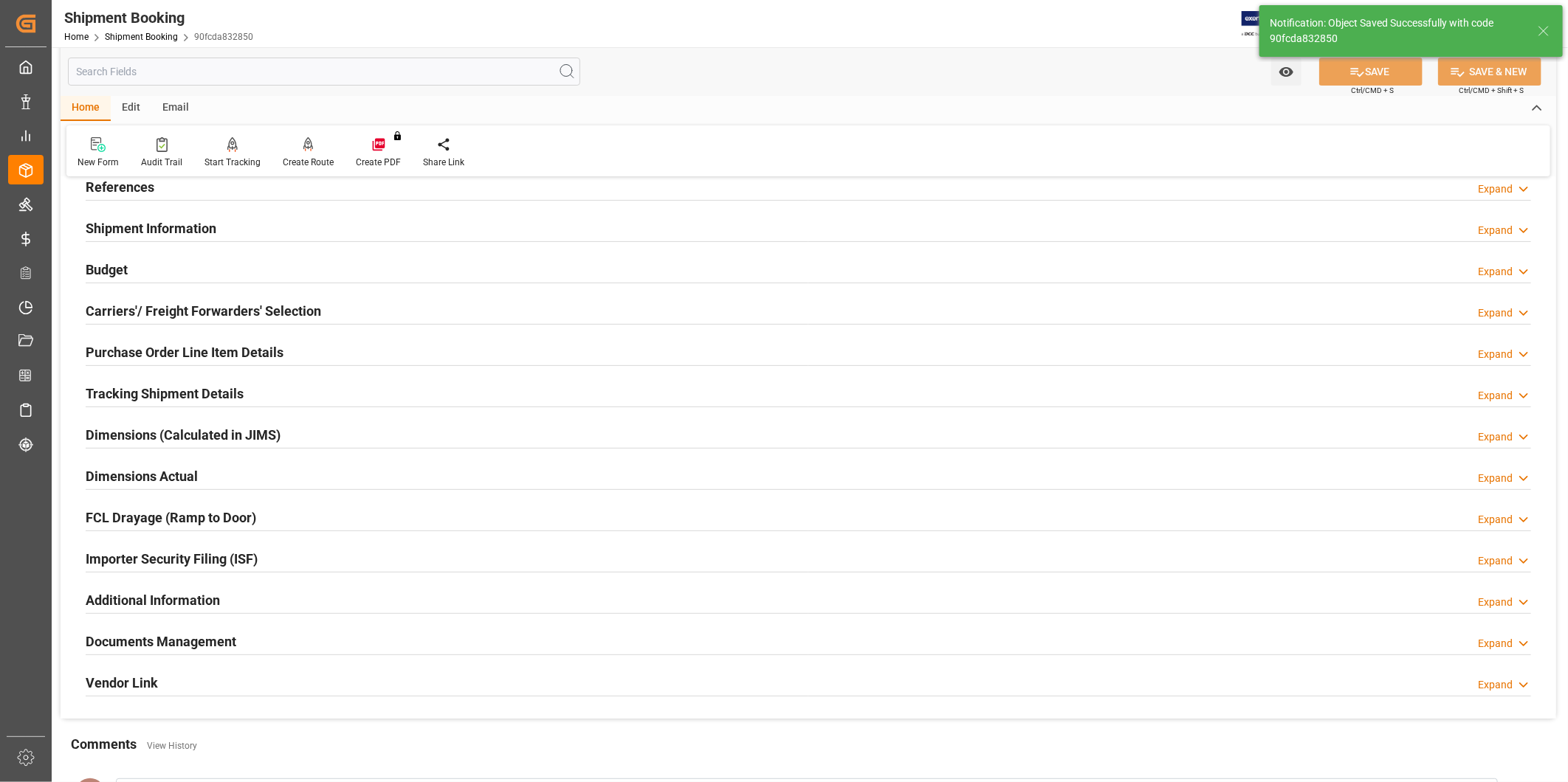
scroll to position [53, 0]
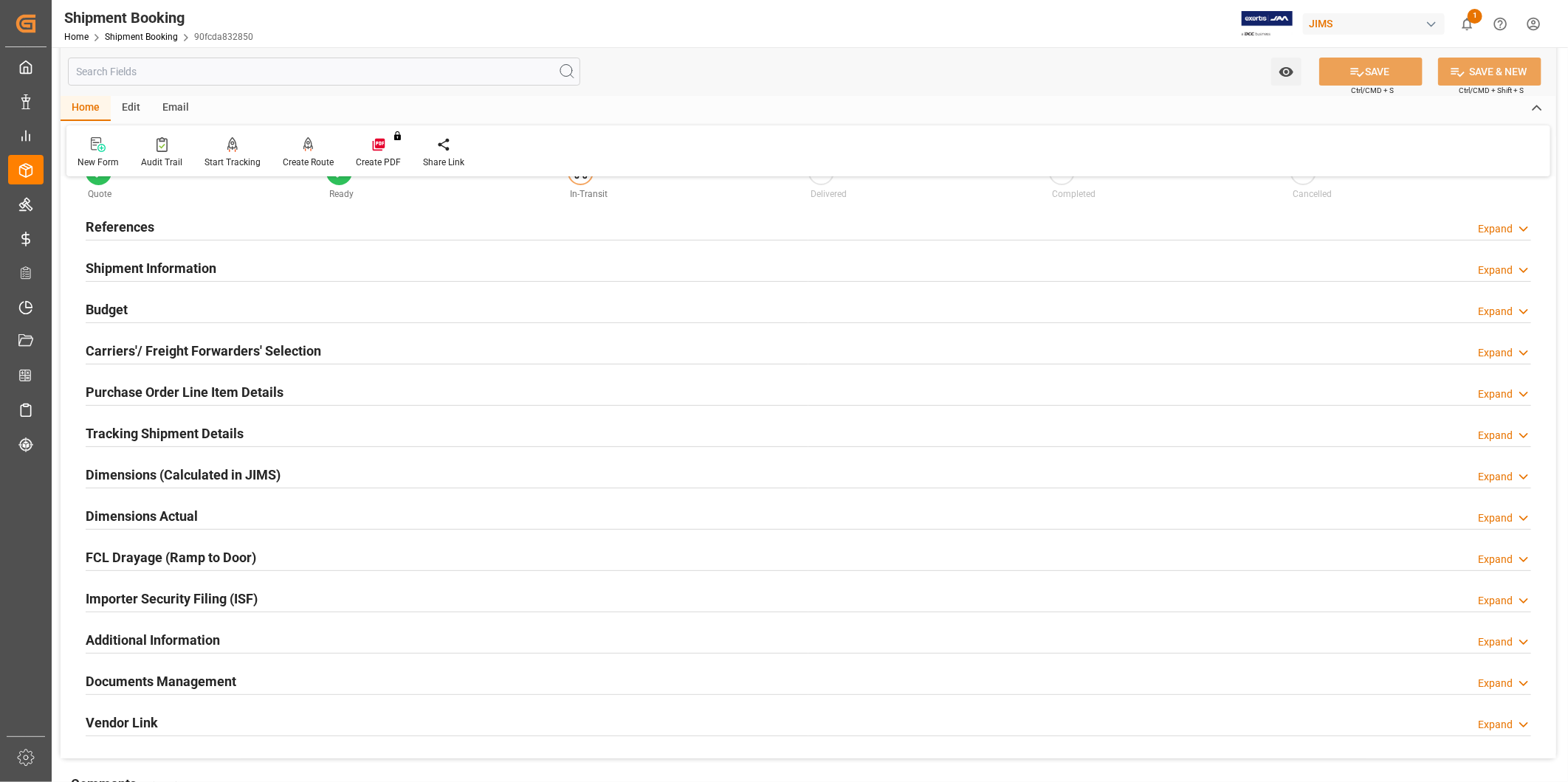
click at [251, 438] on div "Tracking Shipment Details Expand" at bounding box center [809, 433] width 1445 height 28
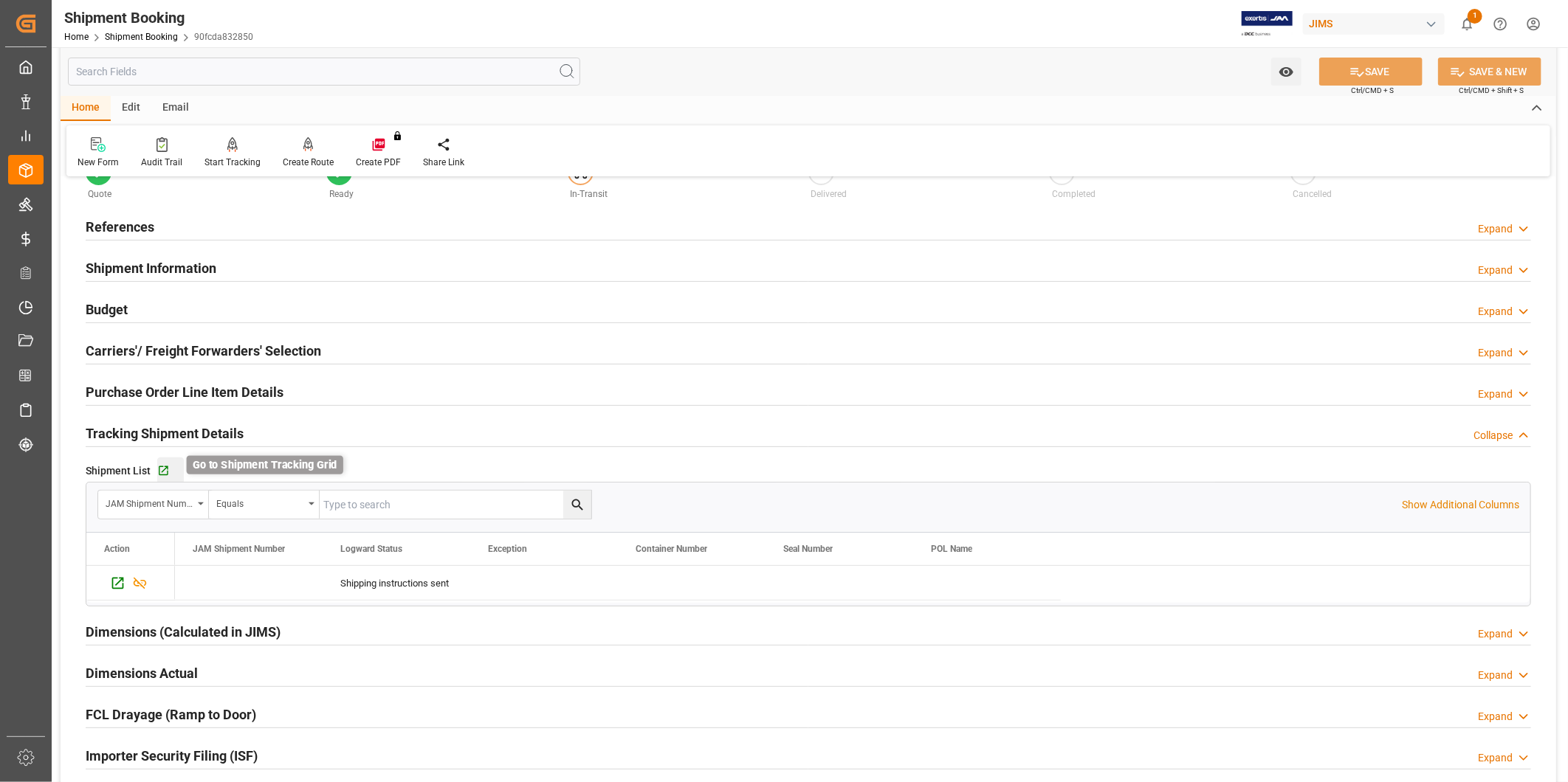
click at [166, 469] on icon "button" at bounding box center [164, 471] width 13 height 13
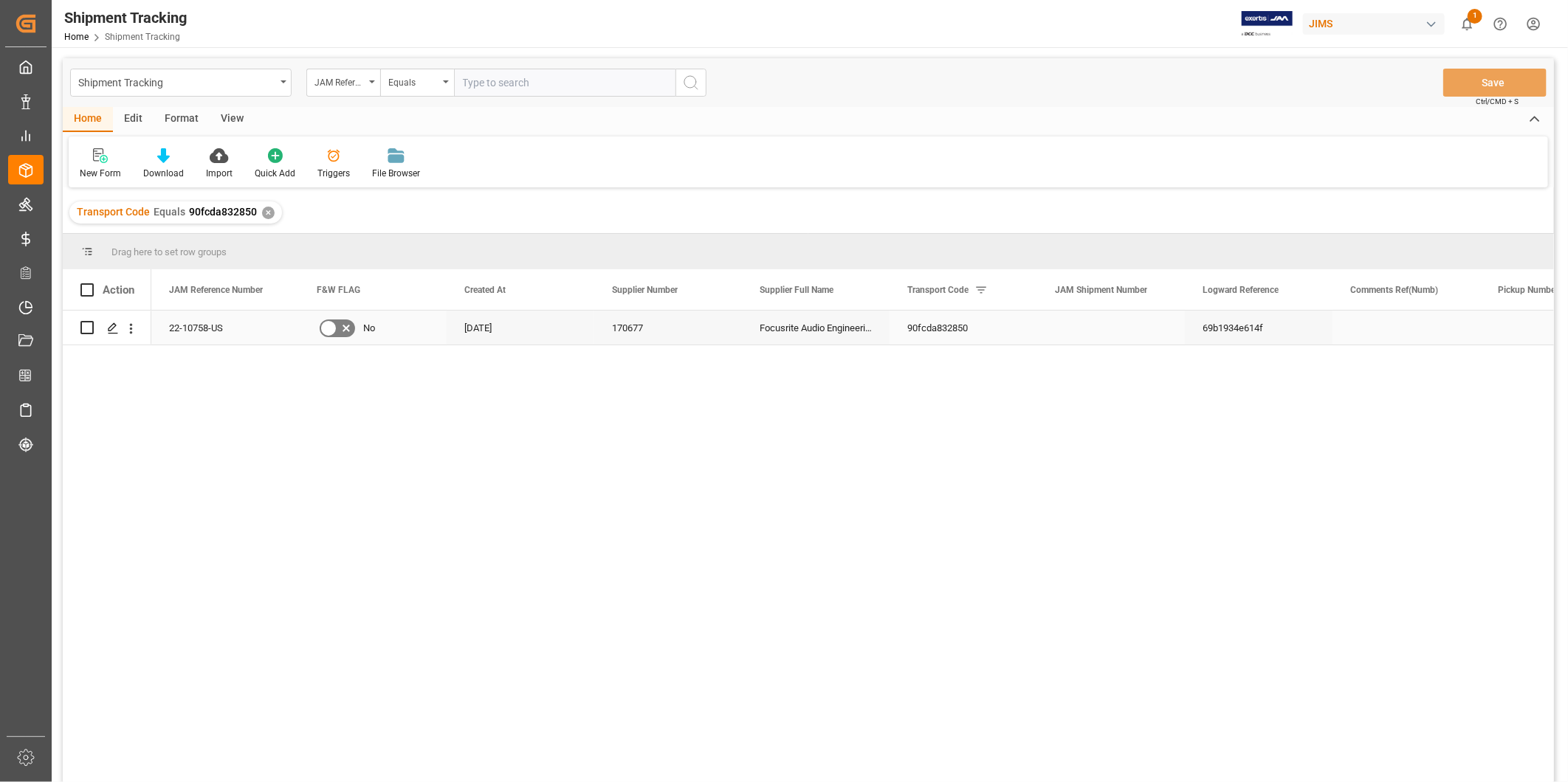
click at [1115, 332] on div "Press SPACE to select this row." at bounding box center [1111, 327] width 147 height 34
click at [239, 125] on div "View" at bounding box center [231, 119] width 45 height 25
click at [232, 119] on div "View" at bounding box center [231, 119] width 45 height 25
click at [103, 160] on div at bounding box center [93, 155] width 28 height 16
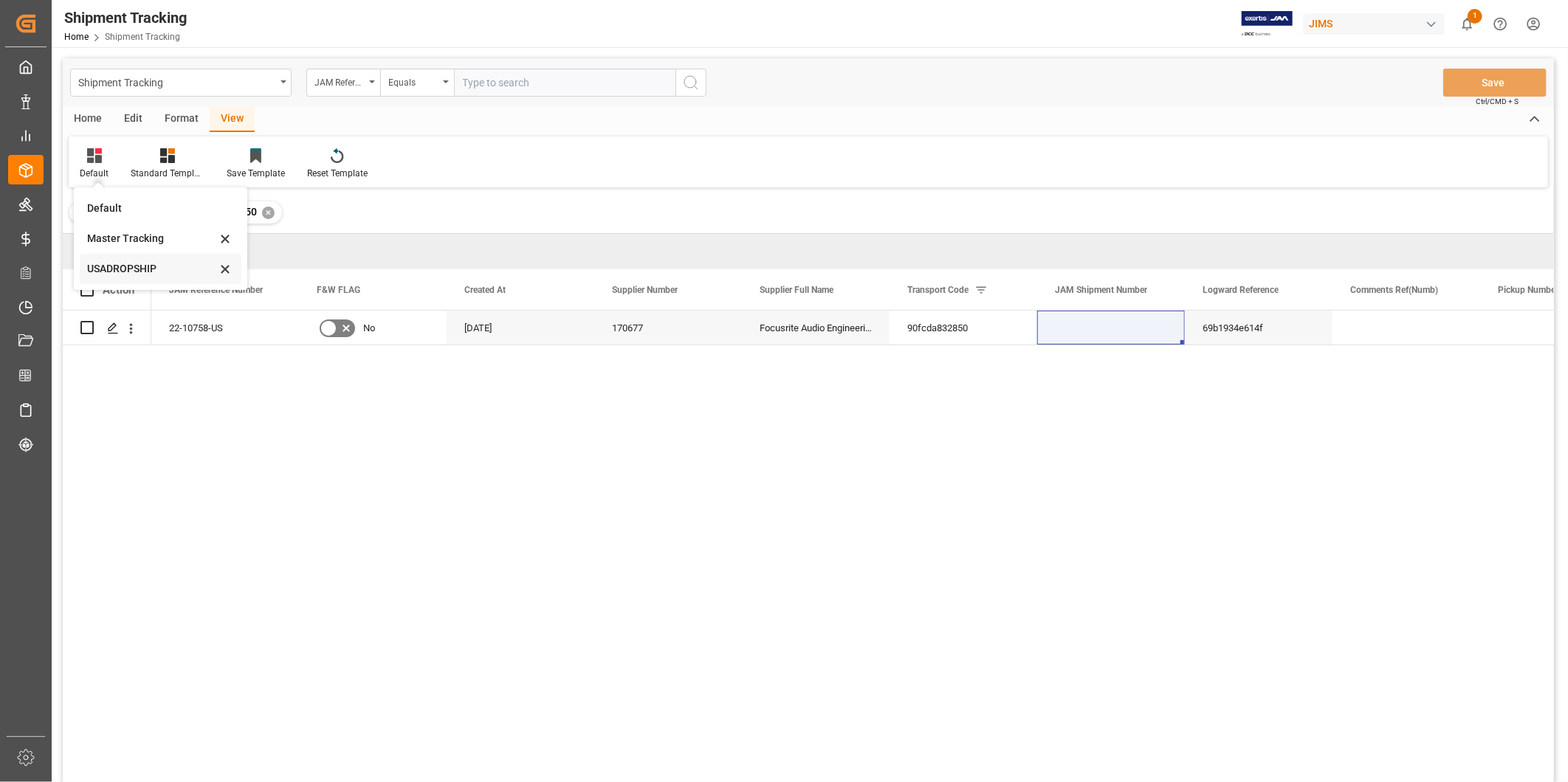
click at [105, 260] on div "USADROPSHIP" at bounding box center [160, 269] width 162 height 30
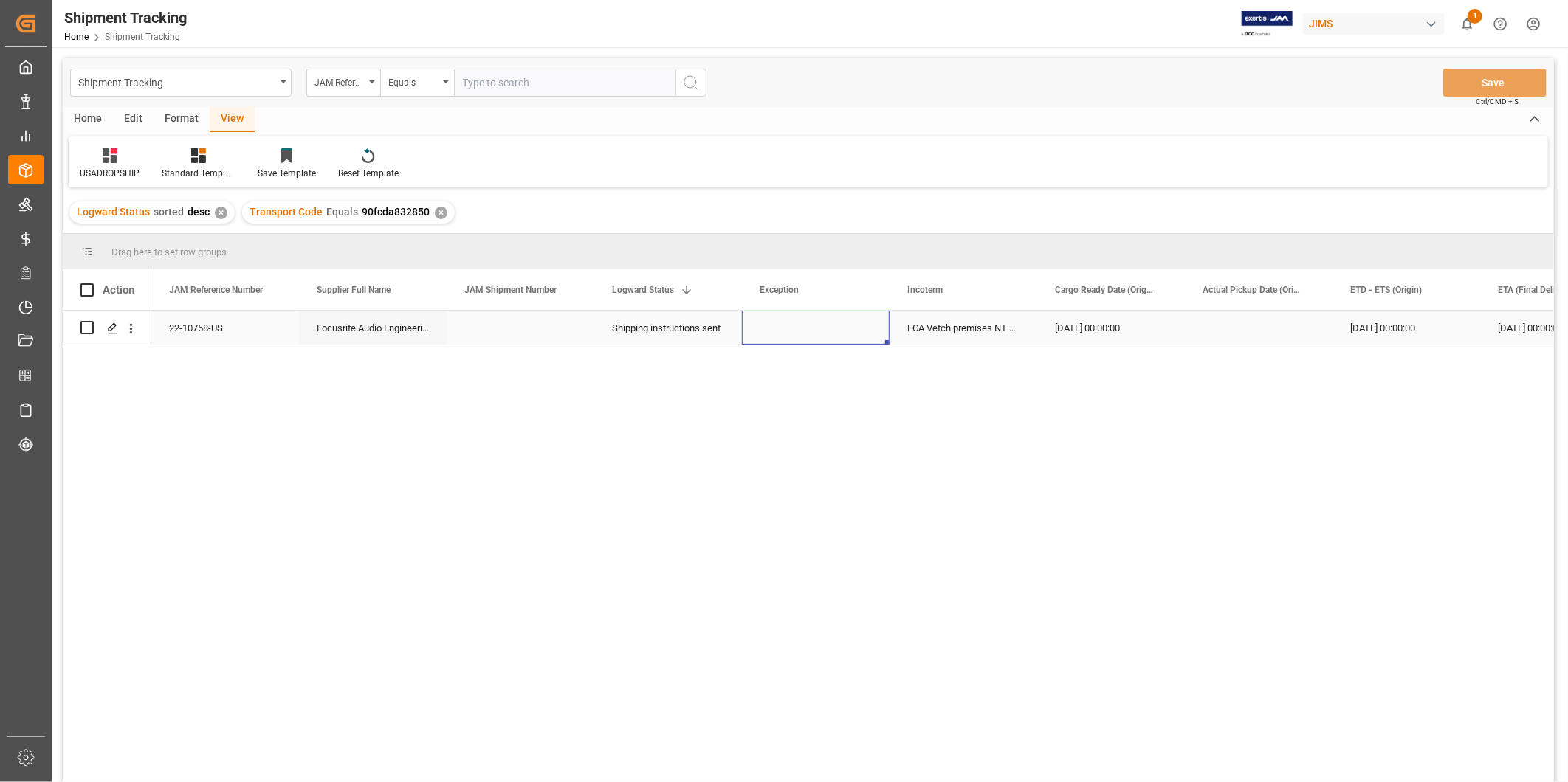
click at [817, 328] on div "Press SPACE to select this row." at bounding box center [815, 327] width 147 height 34
click at [863, 342] on icon "open menu" at bounding box center [862, 337] width 17 height 17
click at [862, 517] on div "RTV - replacement or repair" at bounding box center [825, 525] width 142 height 51
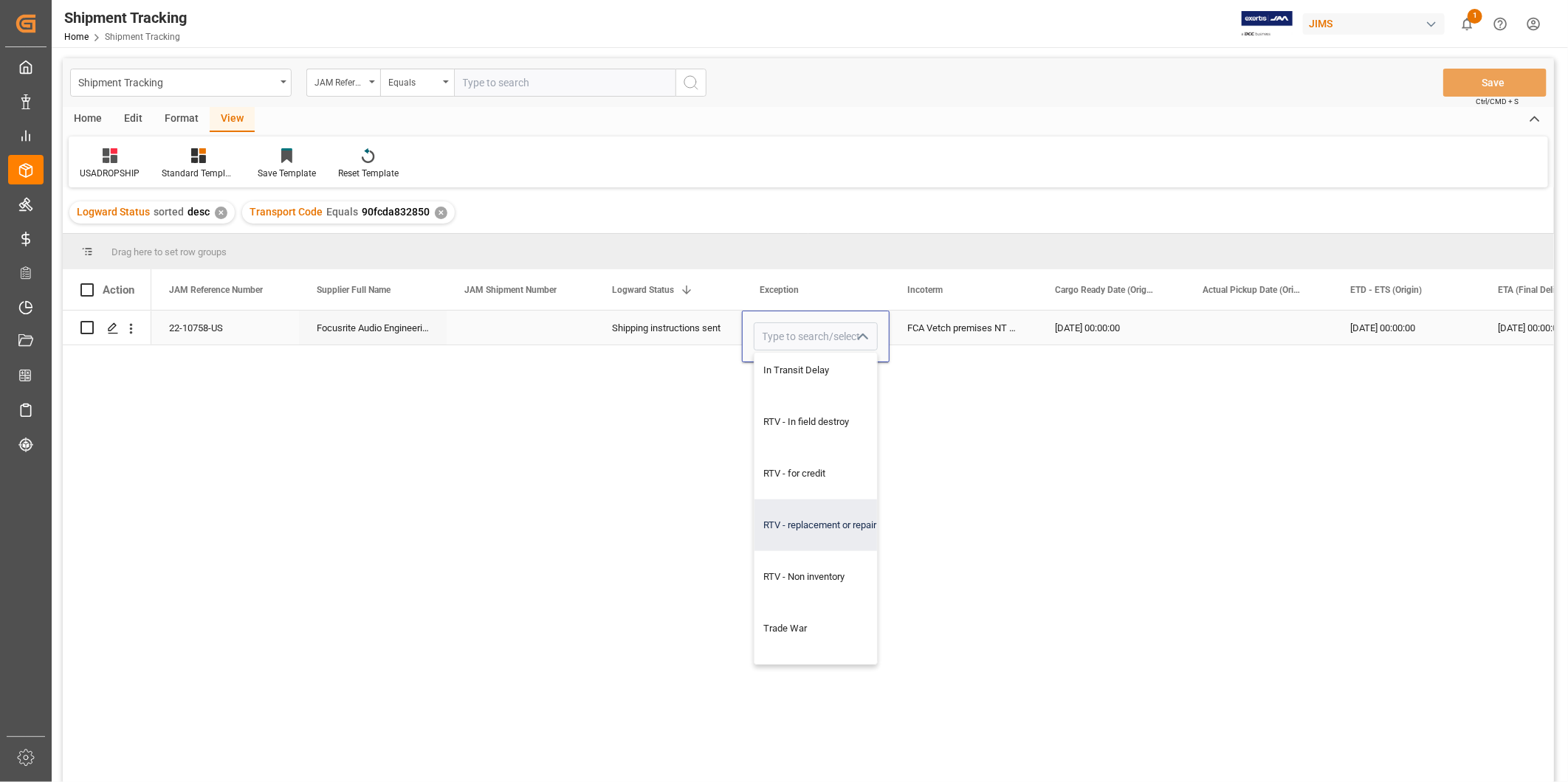
type input "RTV - replacement or repair"
click at [984, 333] on div "FCA Vetch premises NT HK" at bounding box center [962, 327] width 147 height 34
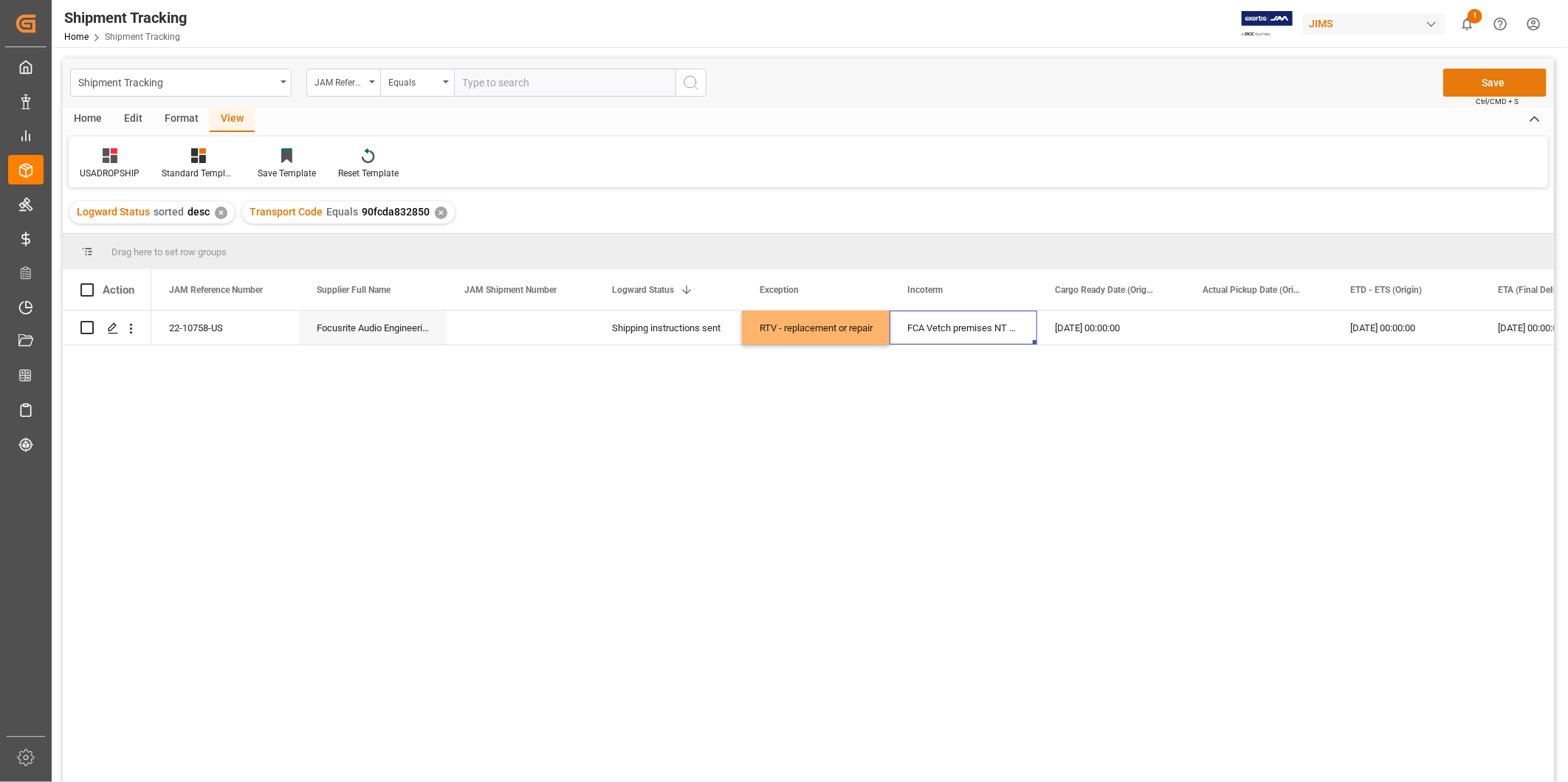
click at [1501, 89] on button "Save" at bounding box center [1495, 82] width 103 height 28
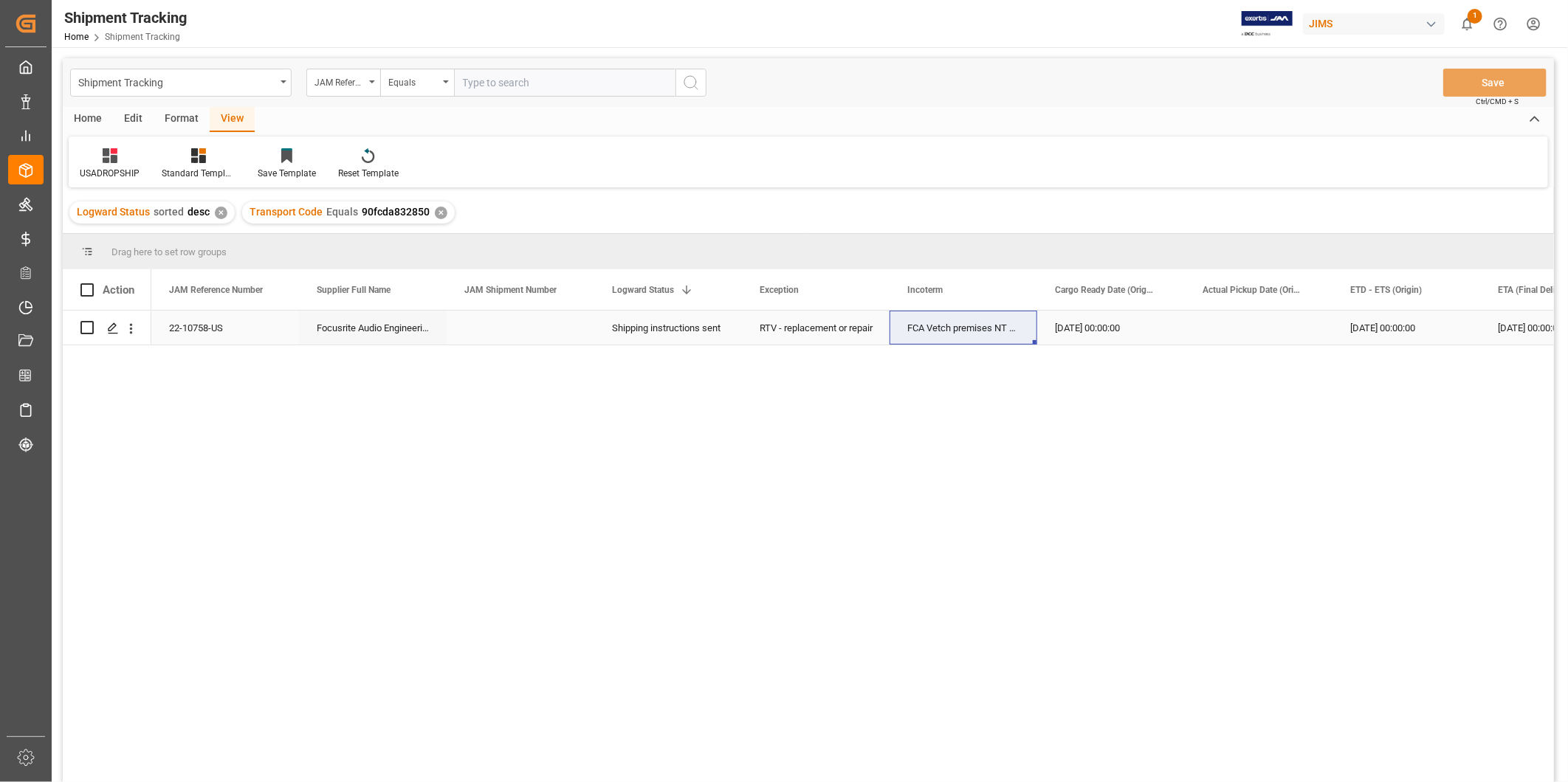
click at [1131, 325] on div "[DATE] 00:00:00" at bounding box center [1111, 327] width 147 height 34
click at [1217, 337] on div "Press SPACE to select this row." at bounding box center [1258, 327] width 147 height 34
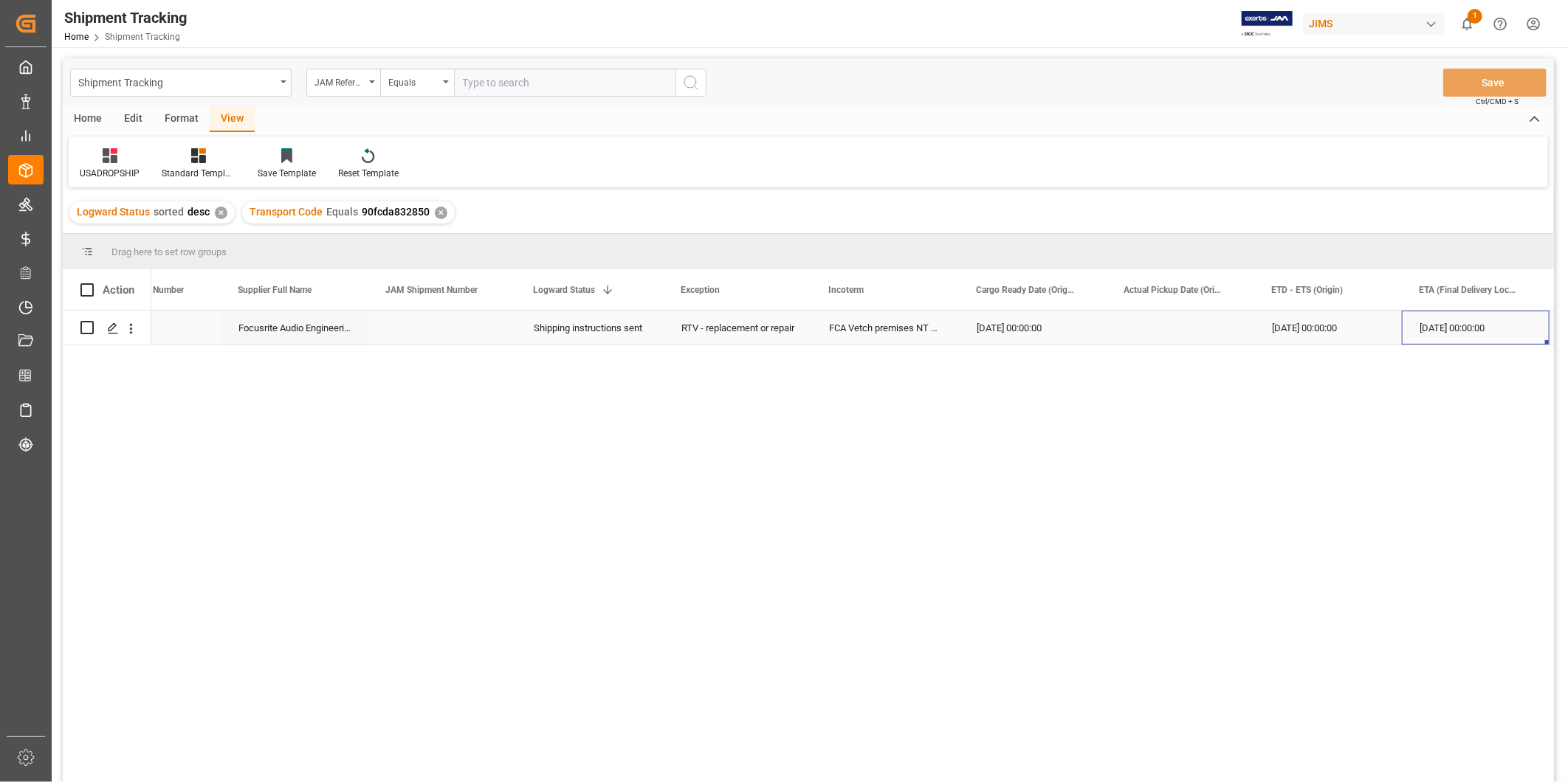
scroll to position [0, 226]
click at [1067, 316] on div "Press SPACE to select this row." at bounding box center [1032, 327] width 147 height 34
click at [1066, 328] on div "Press SPACE to select this row." at bounding box center [1032, 327] width 147 height 34
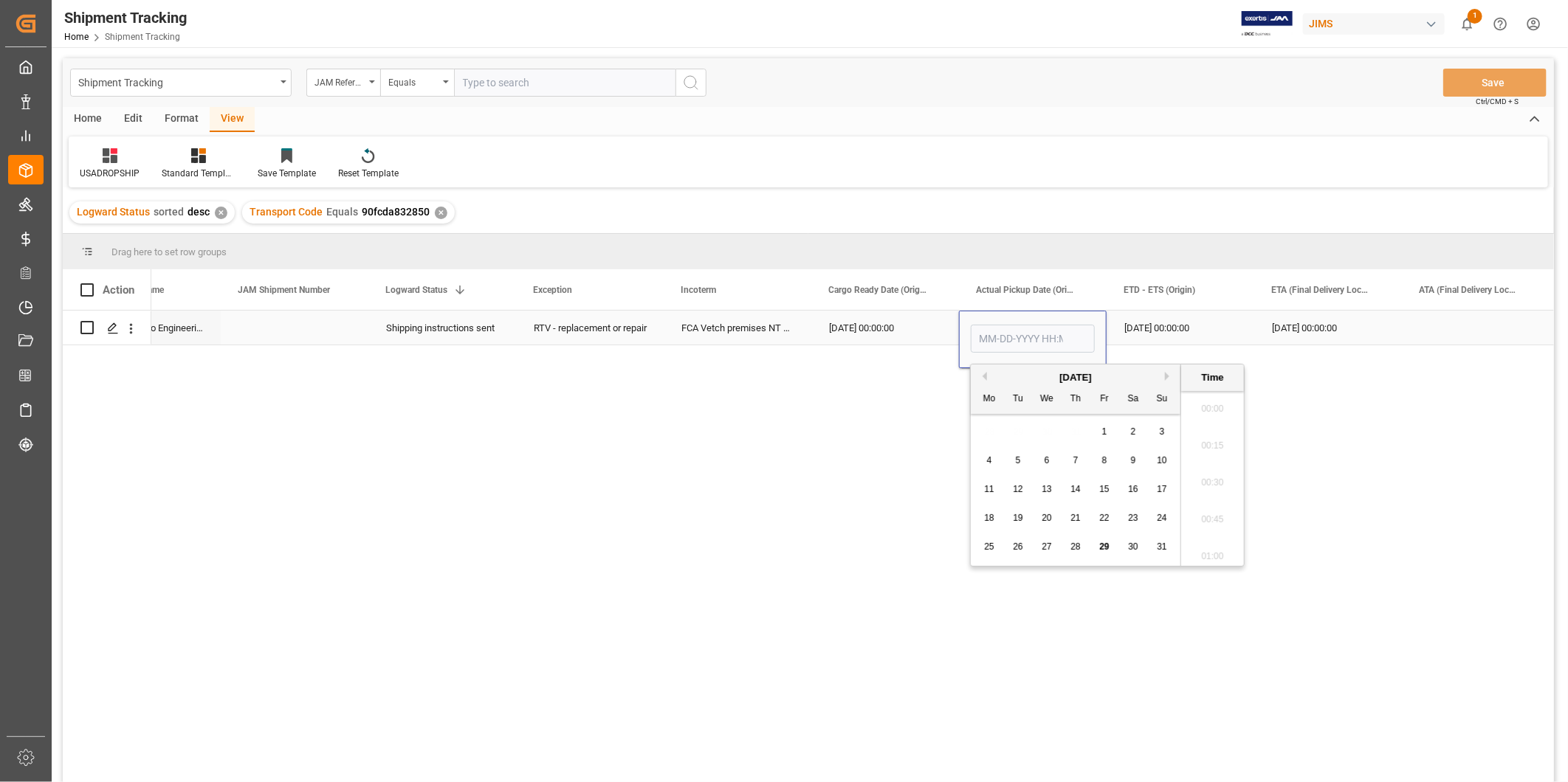
click at [1066, 328] on input "Press SPACE to select this row." at bounding box center [1033, 338] width 124 height 28
click at [1106, 549] on span "29" at bounding box center [1104, 546] width 9 height 10
type input "[DATE] 00:00"
click at [1264, 327] on div "[DATE] 00:00:00" at bounding box center [1327, 327] width 147 height 34
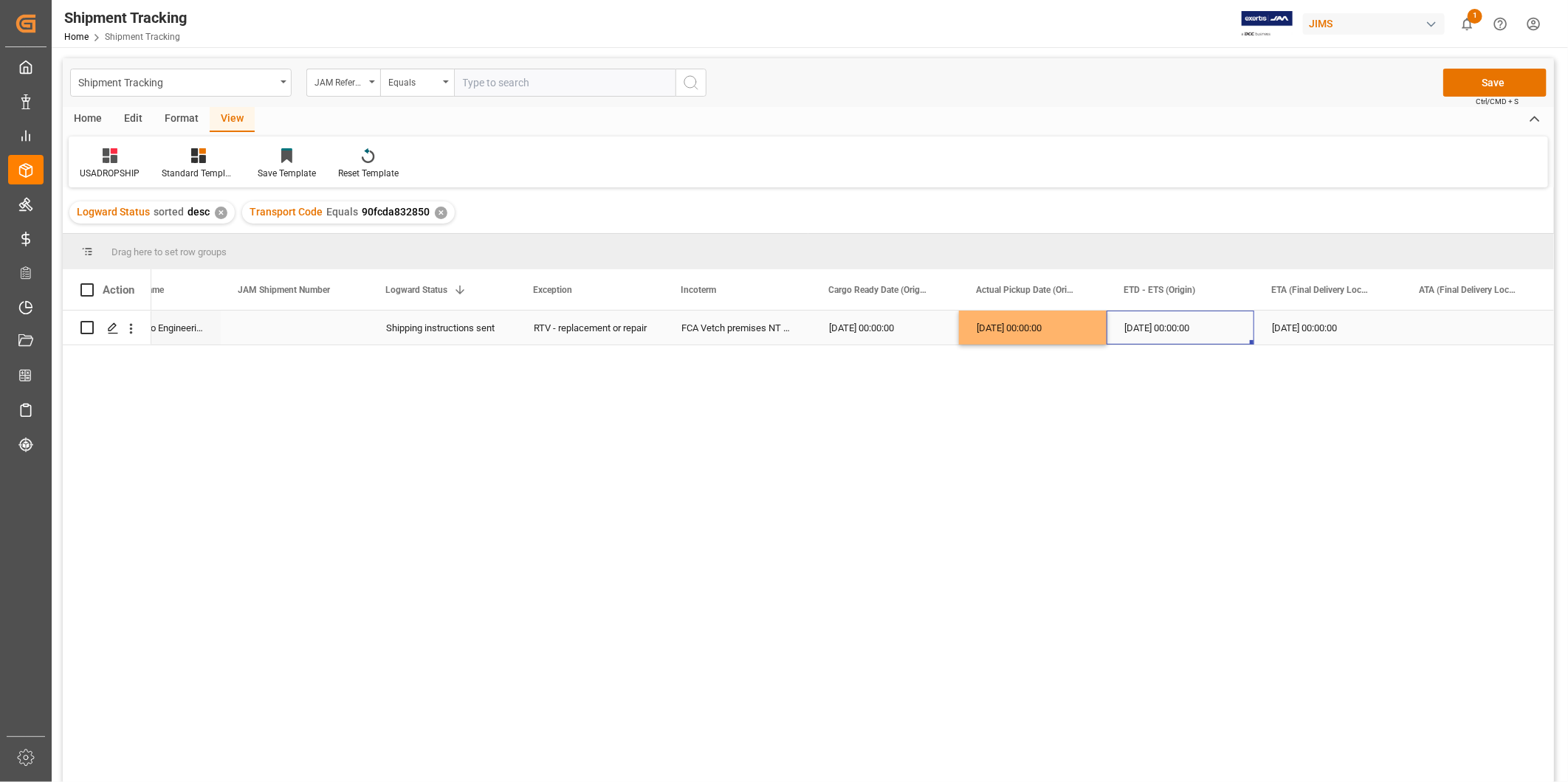
click at [1172, 334] on div "[DATE] 00:00:00" at bounding box center [1180, 327] width 147 height 34
click at [1477, 79] on button "Save" at bounding box center [1495, 82] width 103 height 28
click at [1154, 496] on div "22-10758-US Focusrite Audio Engineering (W/T*)- In-transit RTV - replacement or…" at bounding box center [852, 552] width 1402 height 481
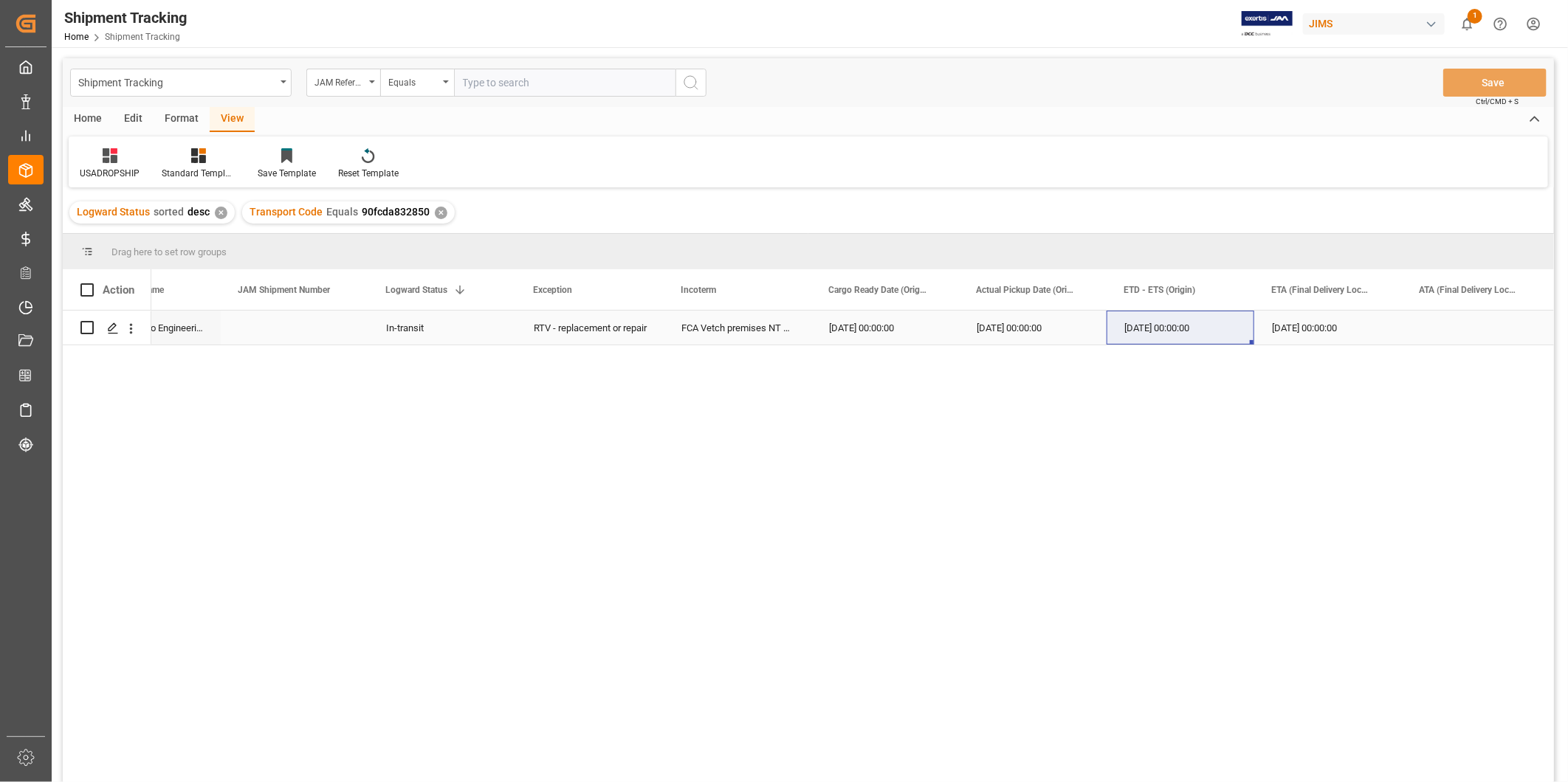
click at [1408, 318] on div "Press SPACE to select this row." at bounding box center [1476, 327] width 147 height 34
click at [1318, 334] on div "[DATE] 00:00:00" at bounding box center [1327, 327] width 147 height 34
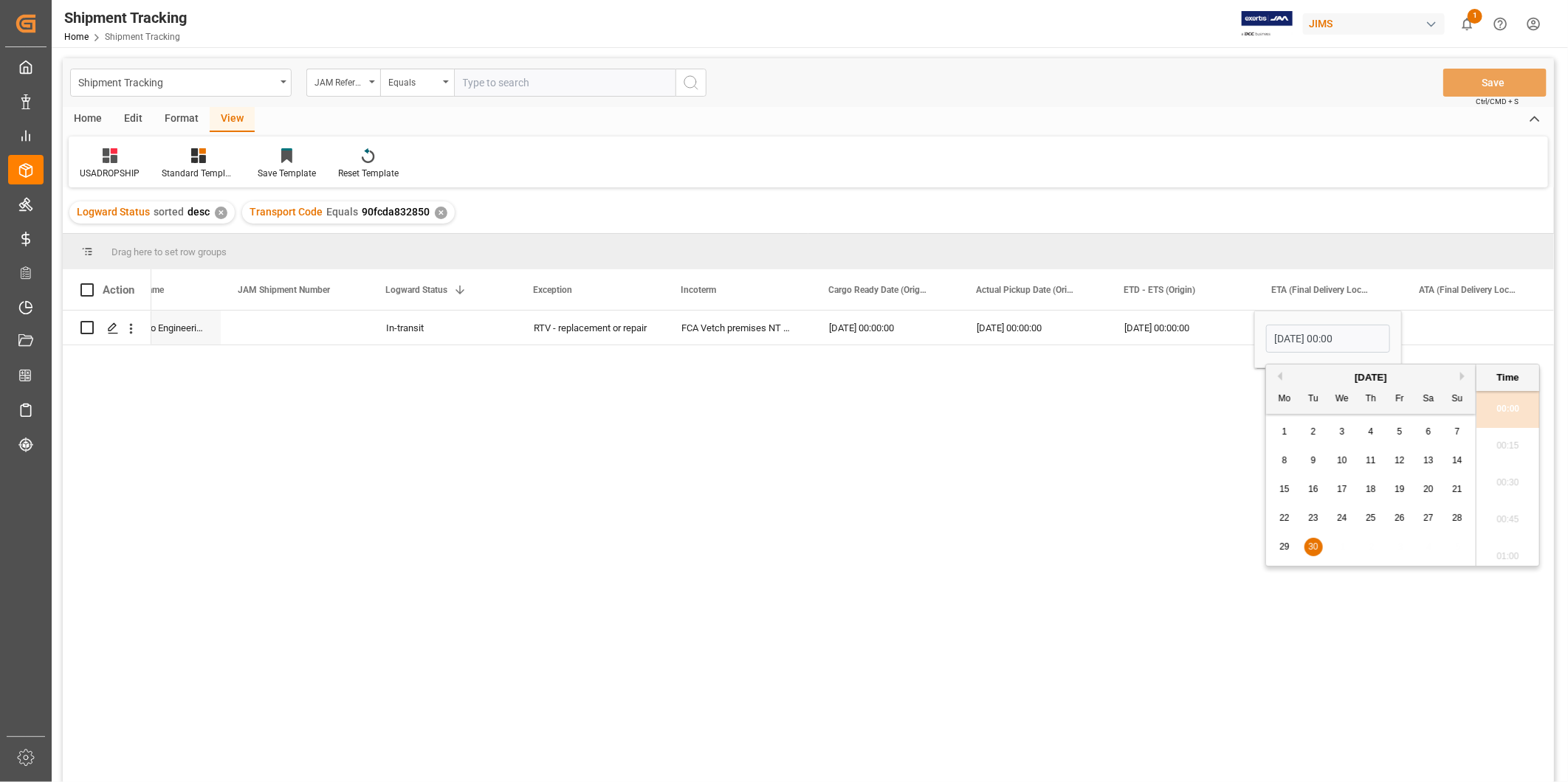
click at [1398, 461] on span "12" at bounding box center [1399, 460] width 9 height 10
type input "[DATE] 00:00"
click at [1459, 335] on div "Press SPACE to select this row." at bounding box center [1476, 327] width 147 height 34
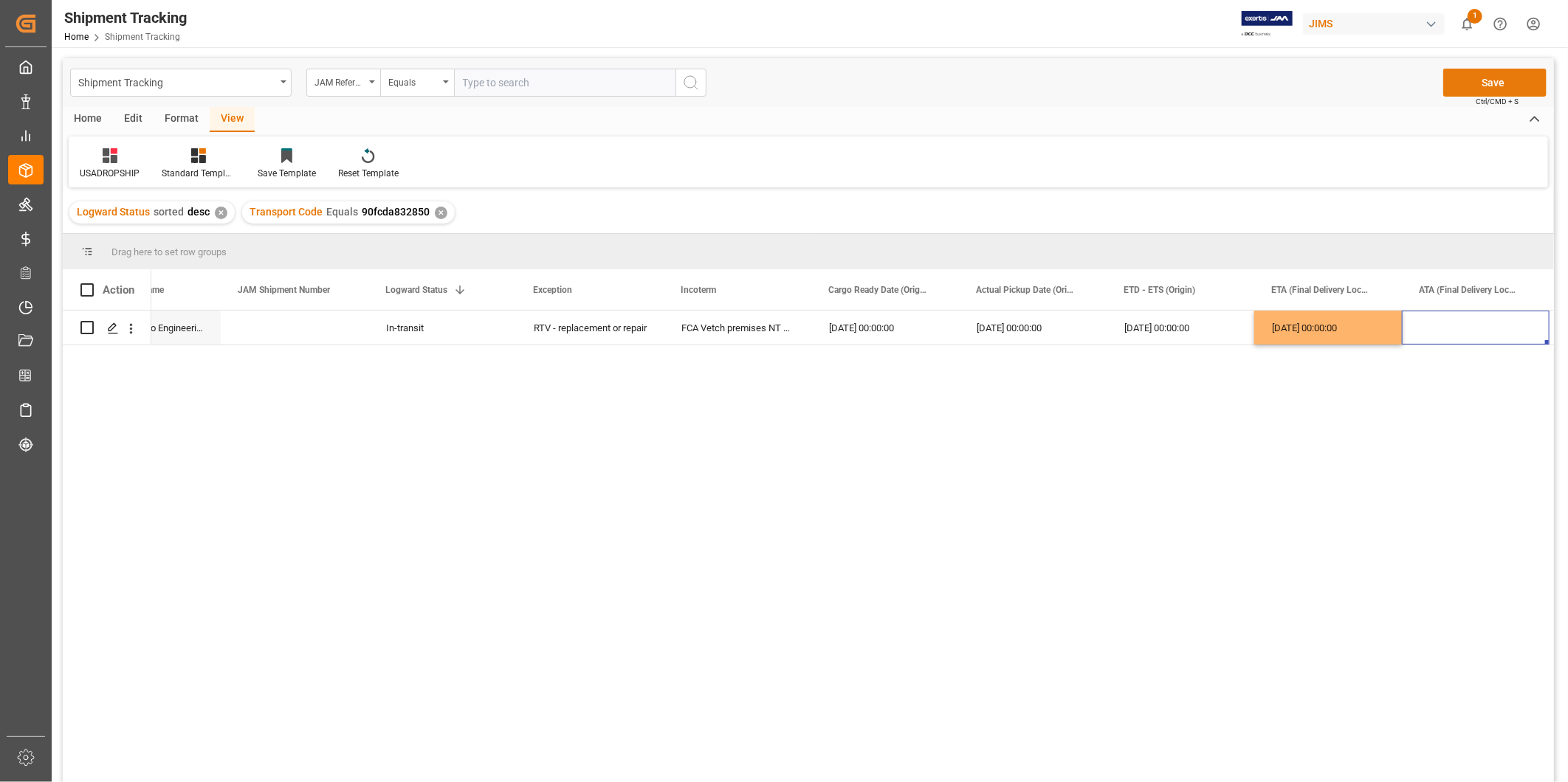
click at [1504, 93] on button "Save" at bounding box center [1495, 82] width 103 height 28
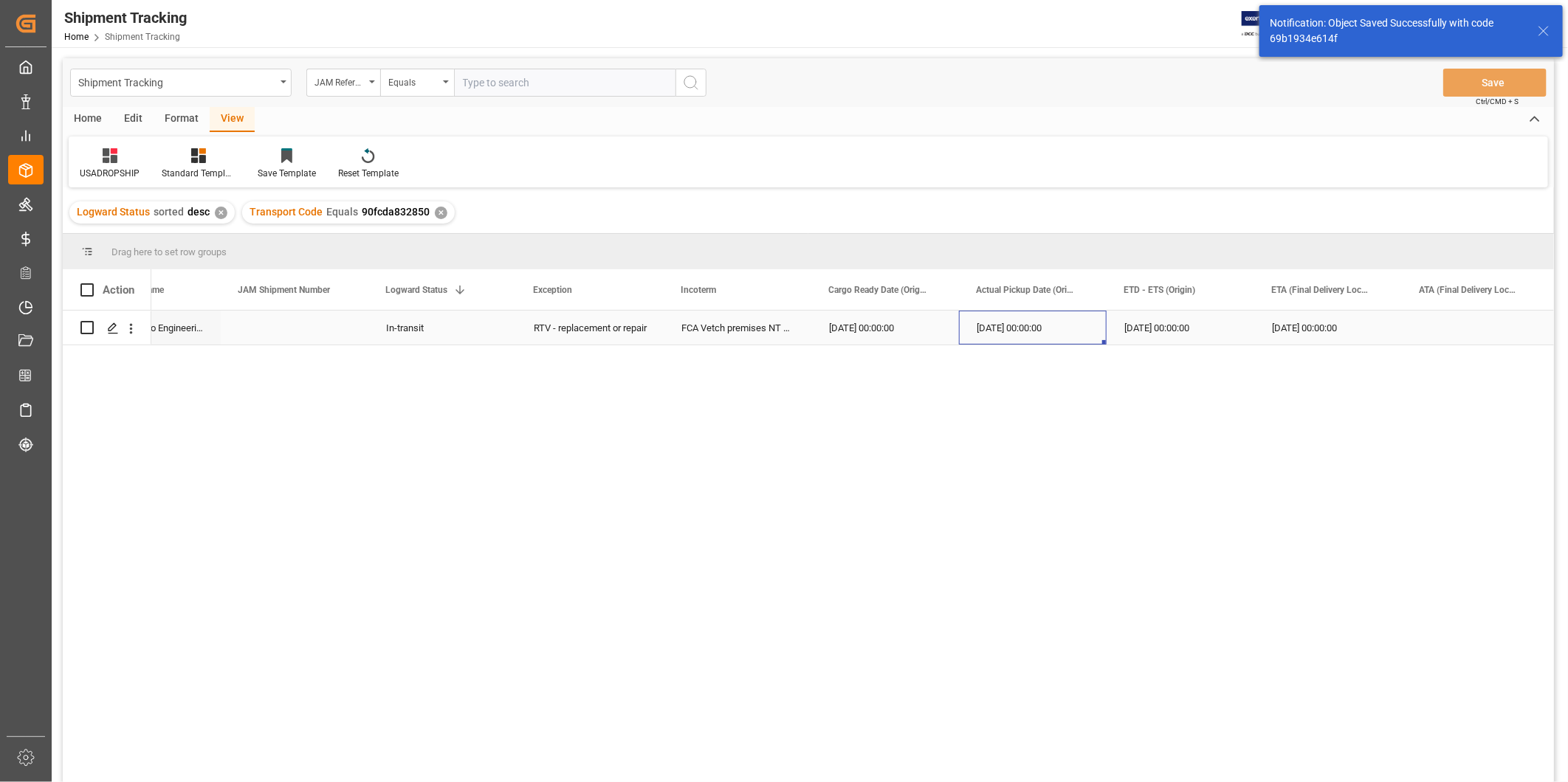
click at [1050, 332] on div "[DATE] 00:00:00" at bounding box center [1032, 327] width 147 height 34
click at [1142, 323] on div "[DATE] 00:00:00" at bounding box center [1180, 327] width 147 height 34
click at [1487, 80] on button "Save" at bounding box center [1495, 82] width 103 height 28
click at [660, 330] on div "RTV - replacement or repair" at bounding box center [589, 327] width 147 height 34
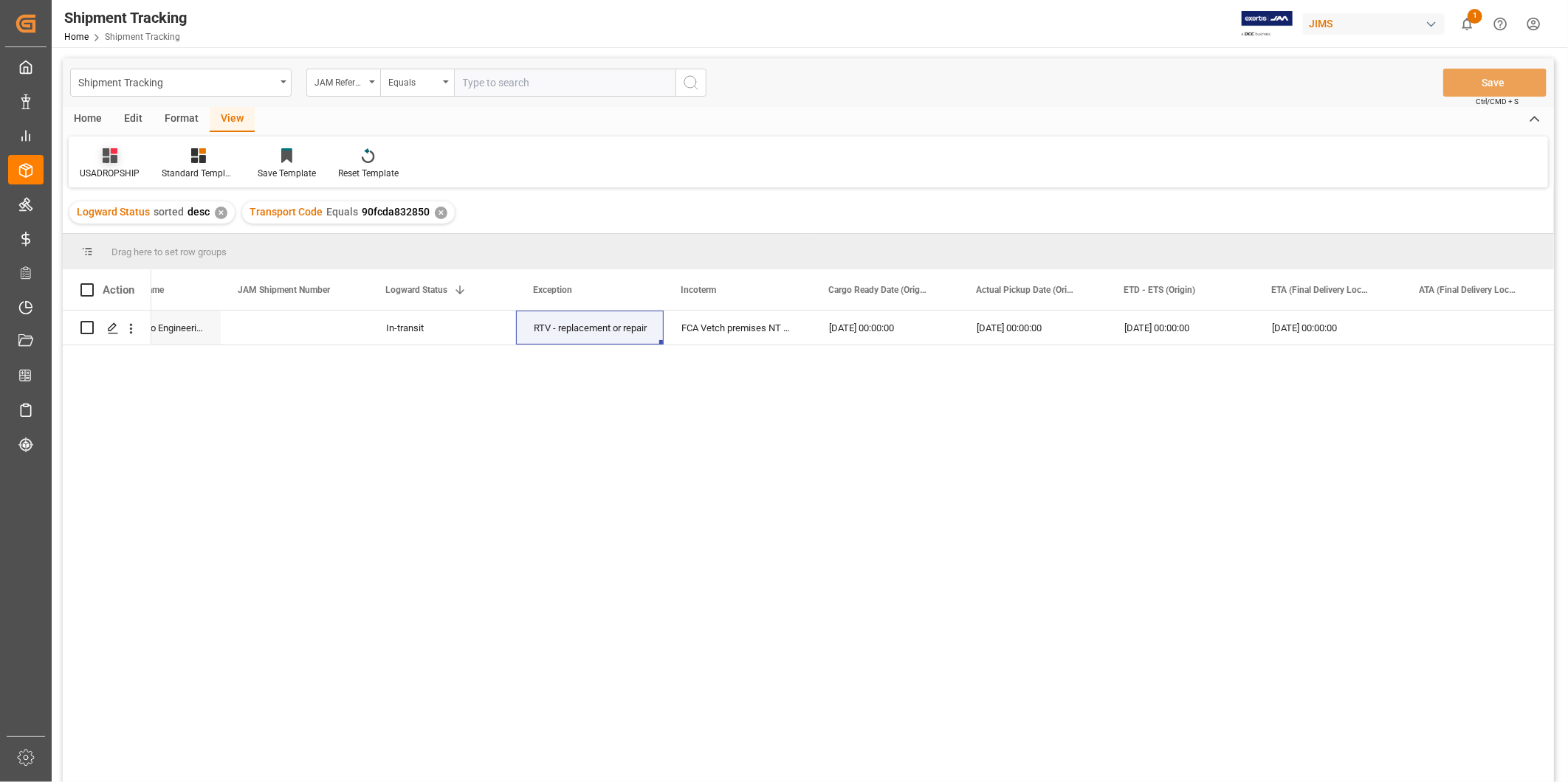
click at [96, 158] on div at bounding box center [109, 155] width 59 height 16
click at [119, 247] on div "Master Tracking" at bounding box center [163, 239] width 162 height 30
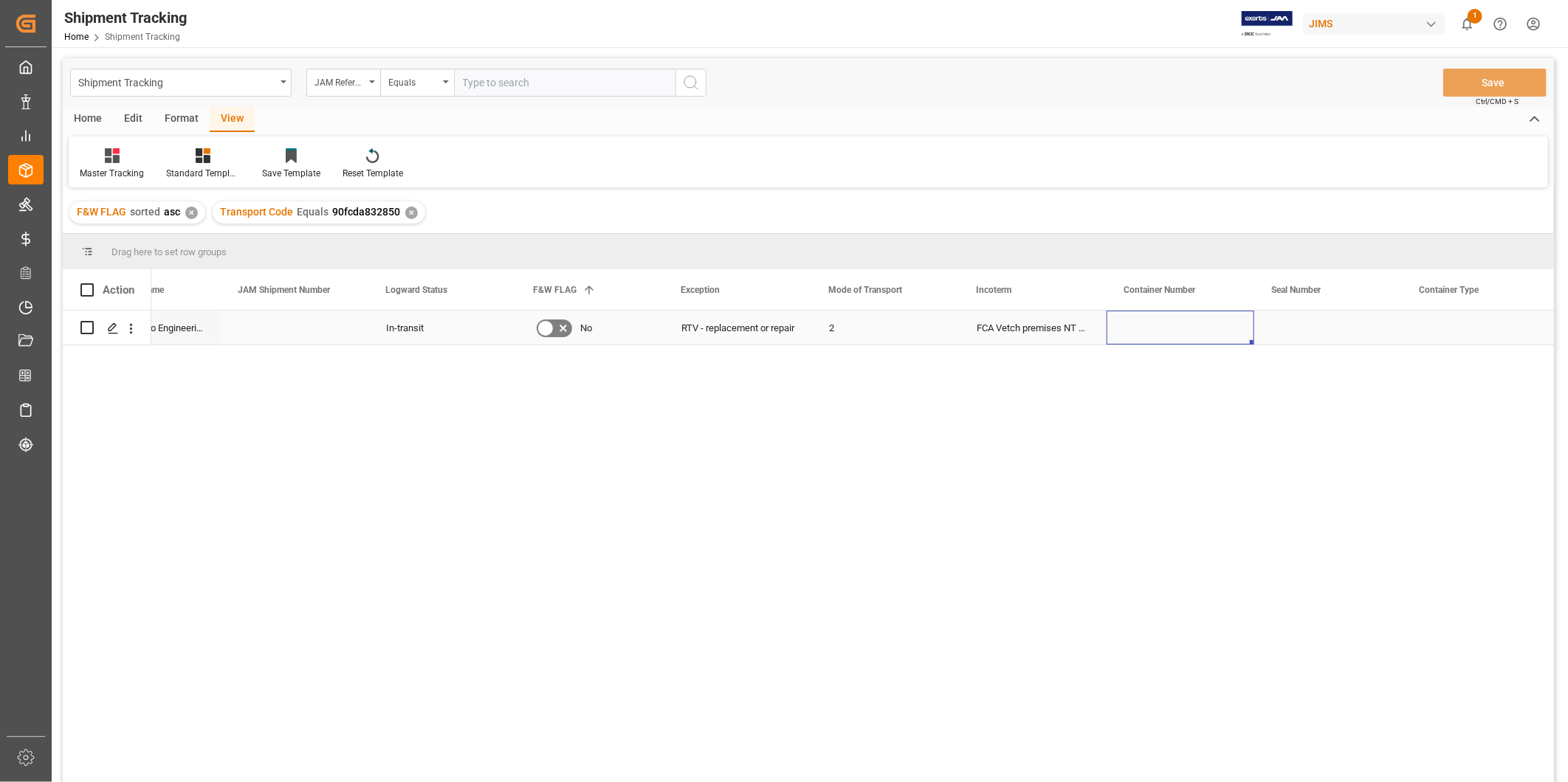
click at [1122, 337] on div "Press SPACE to select this row." at bounding box center [1180, 327] width 147 height 34
click at [1187, 330] on div "Press SPACE to select this row." at bounding box center [1180, 327] width 147 height 34
click at [1187, 330] on input "Press SPACE to select this row." at bounding box center [1181, 337] width 124 height 28
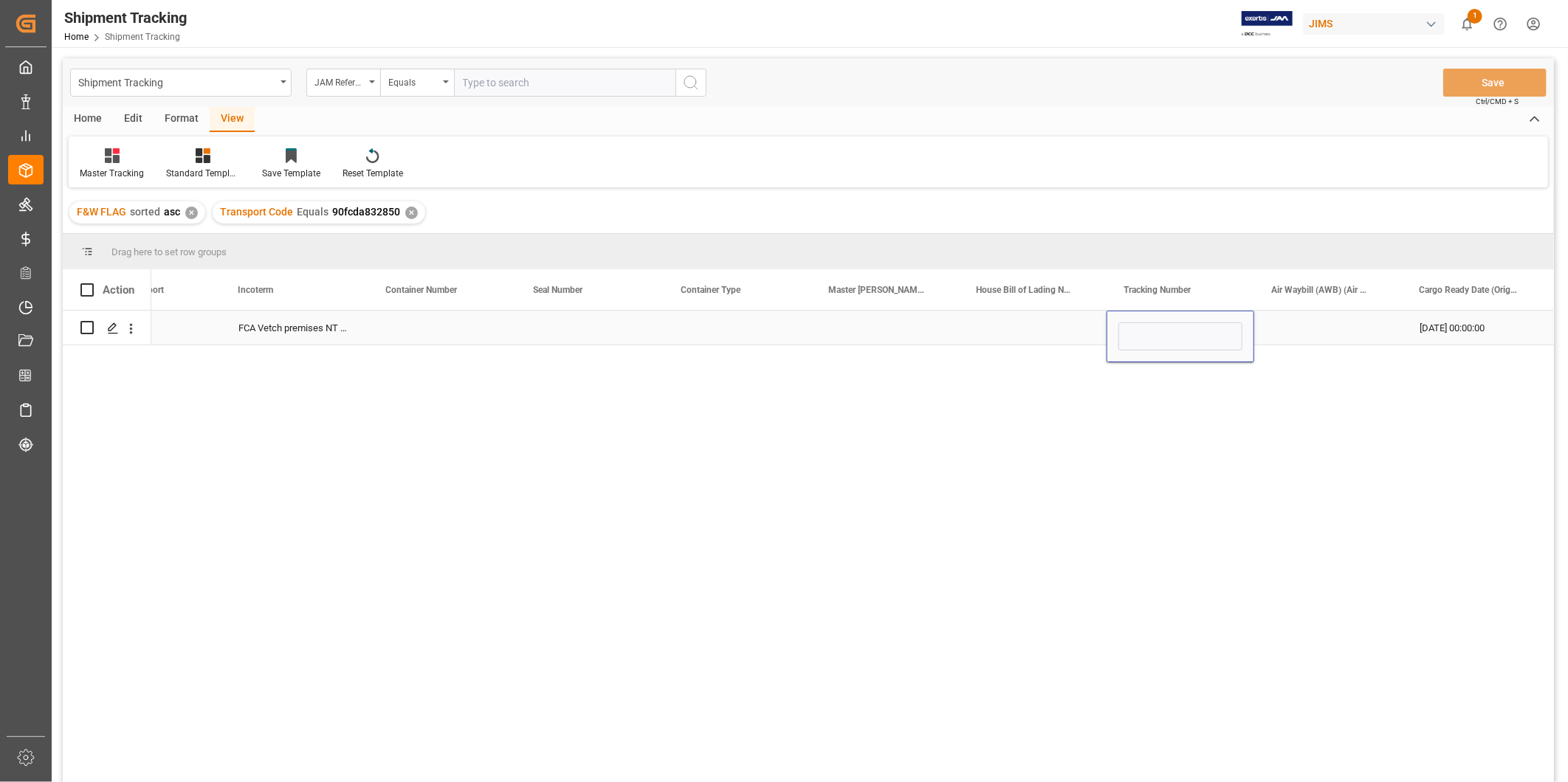
type input "4169575152"
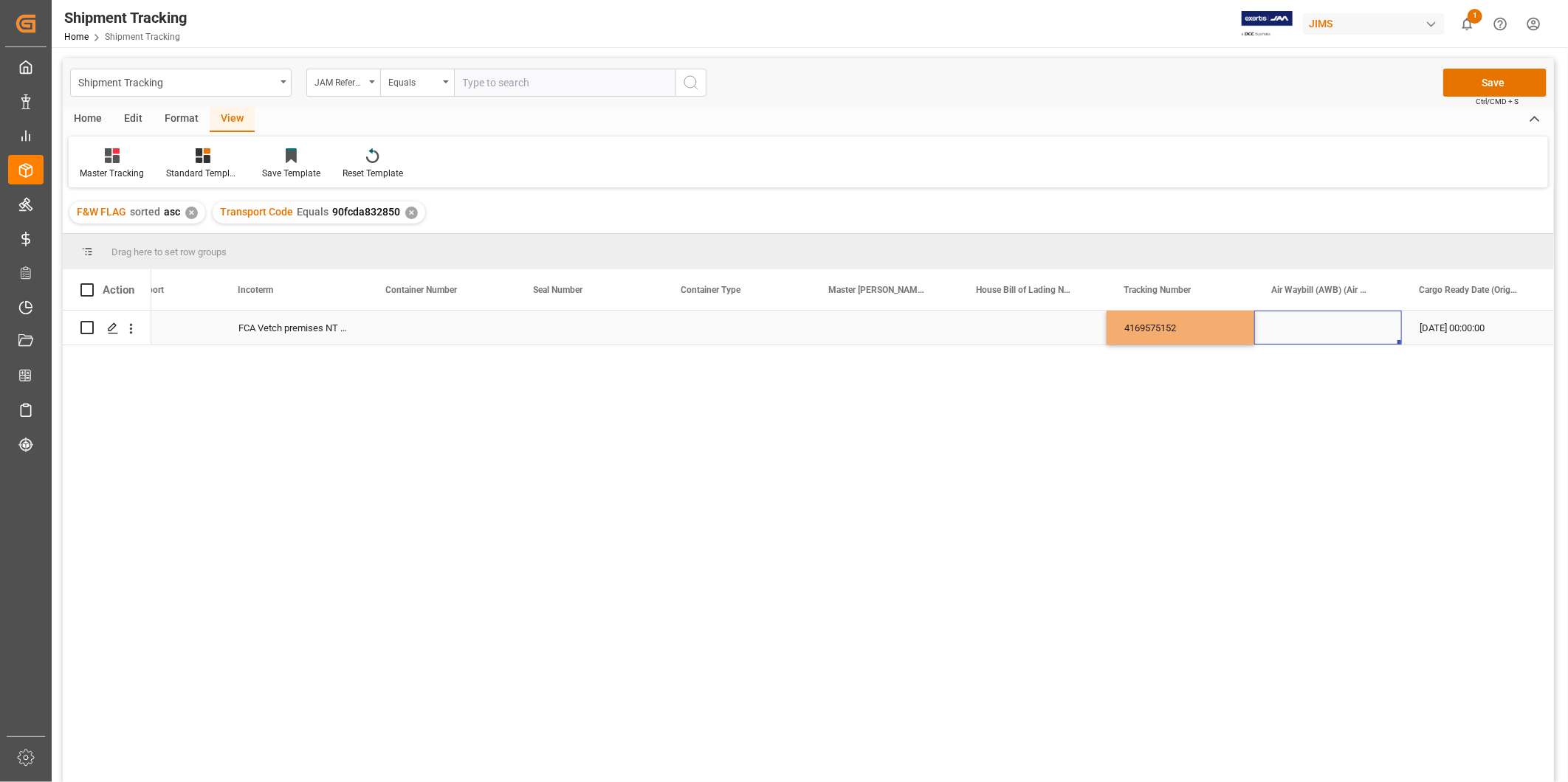
click at [1305, 326] on div "Press SPACE to select this row." at bounding box center [1327, 327] width 147 height 34
click at [1486, 80] on button "Save" at bounding box center [1495, 82] width 103 height 28
